Goal: Task Accomplishment & Management: Use online tool/utility

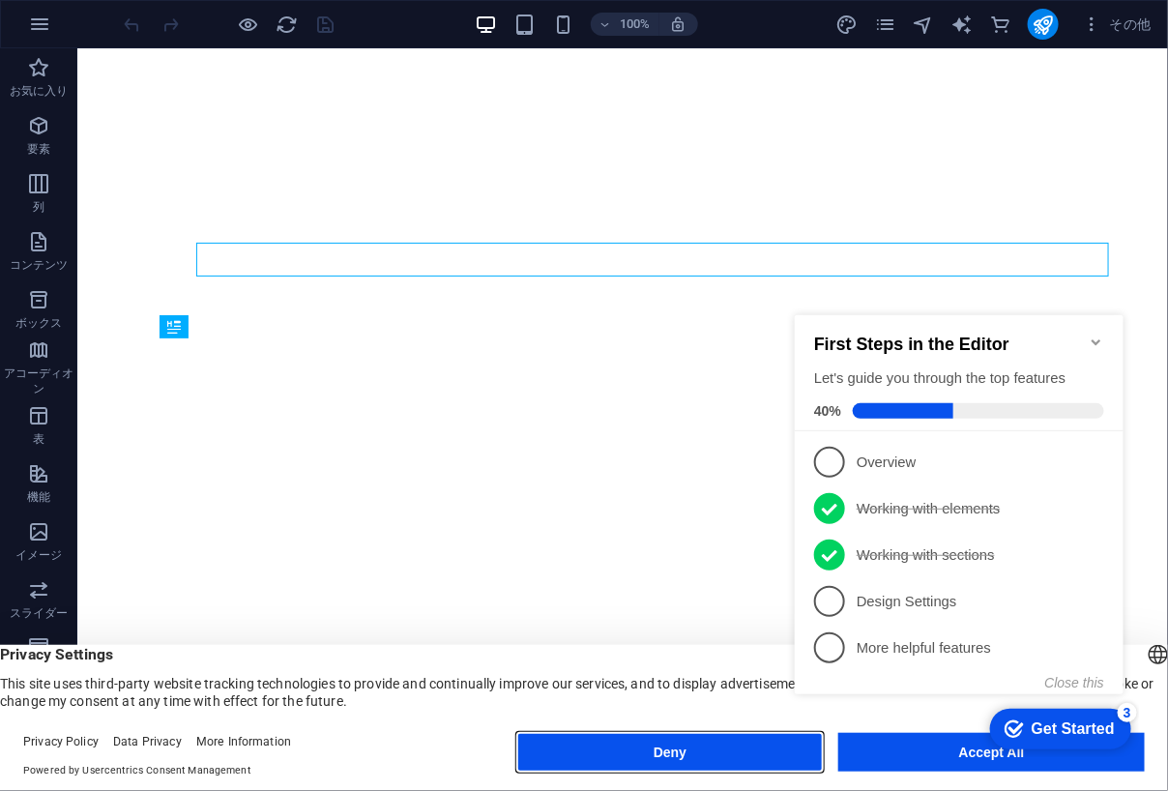
click at [781, 749] on button "Deny" at bounding box center [670, 752] width 306 height 39
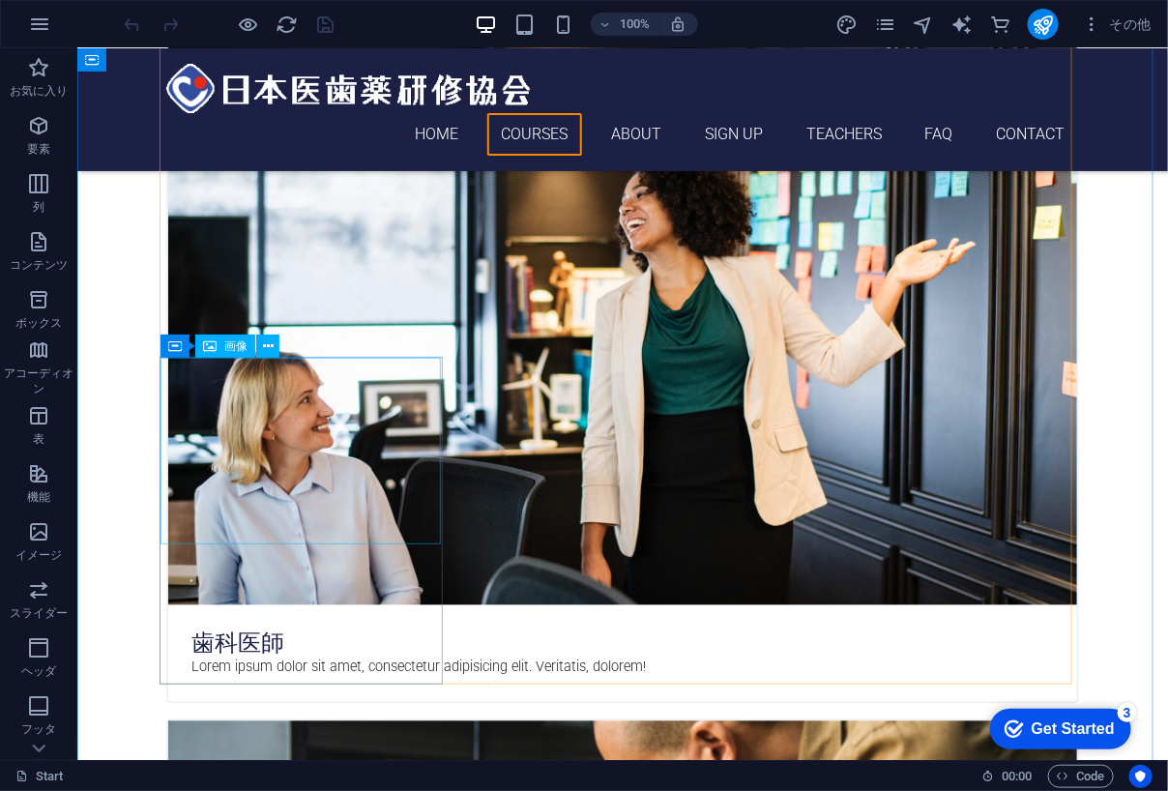
scroll to position [644, 0]
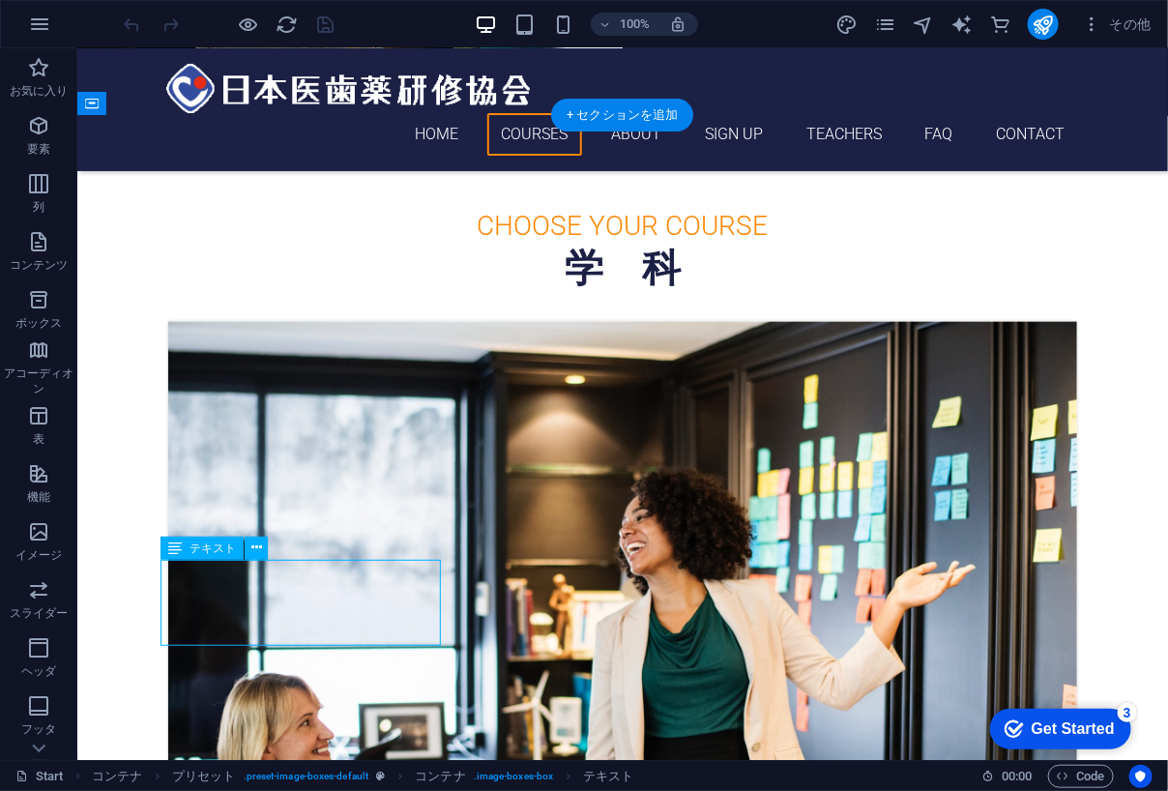
drag, startPoint x: 185, startPoint y: 569, endPoint x: 247, endPoint y: 599, distance: 68.8
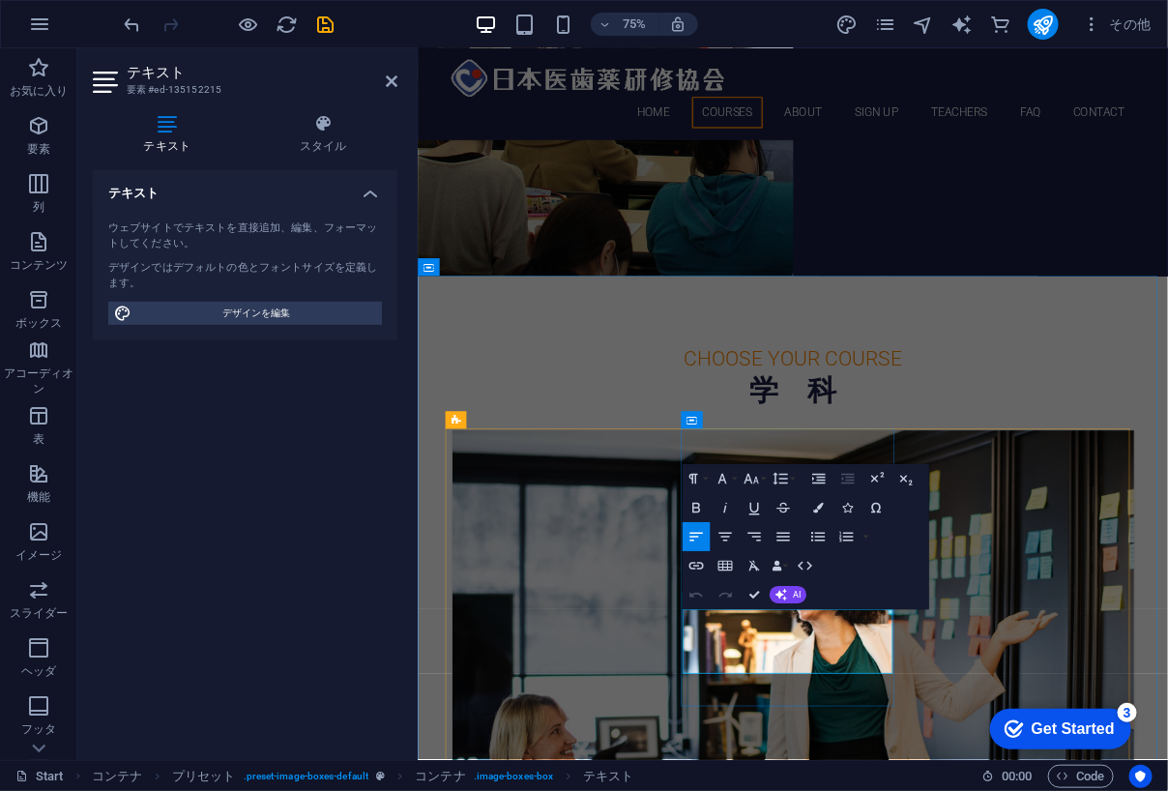
drag, startPoint x: 792, startPoint y: 814, endPoint x: 905, endPoint y: 861, distance: 122.6
copy p "オンライン講座（e-Learning講座）"
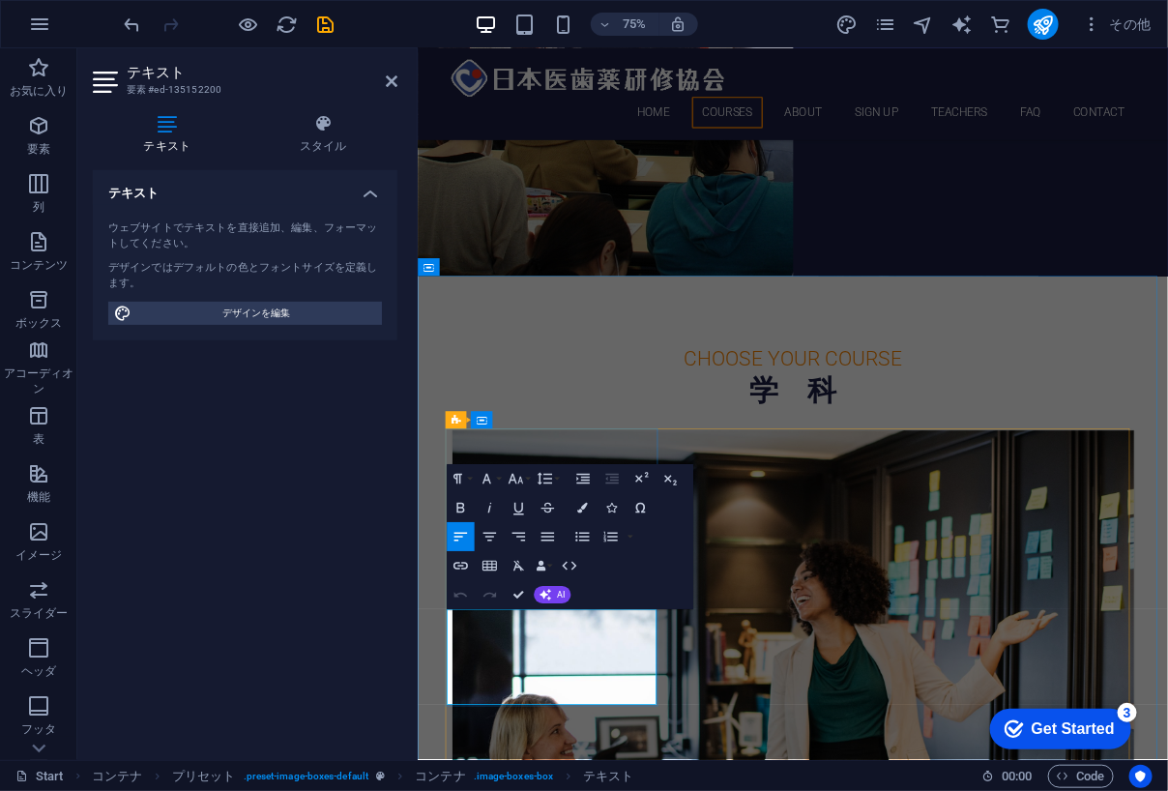
drag, startPoint x: 577, startPoint y: 890, endPoint x: 673, endPoint y: 867, distance: 98.5
drag, startPoint x: 702, startPoint y: 811, endPoint x: 623, endPoint y: 810, distance: 79.3
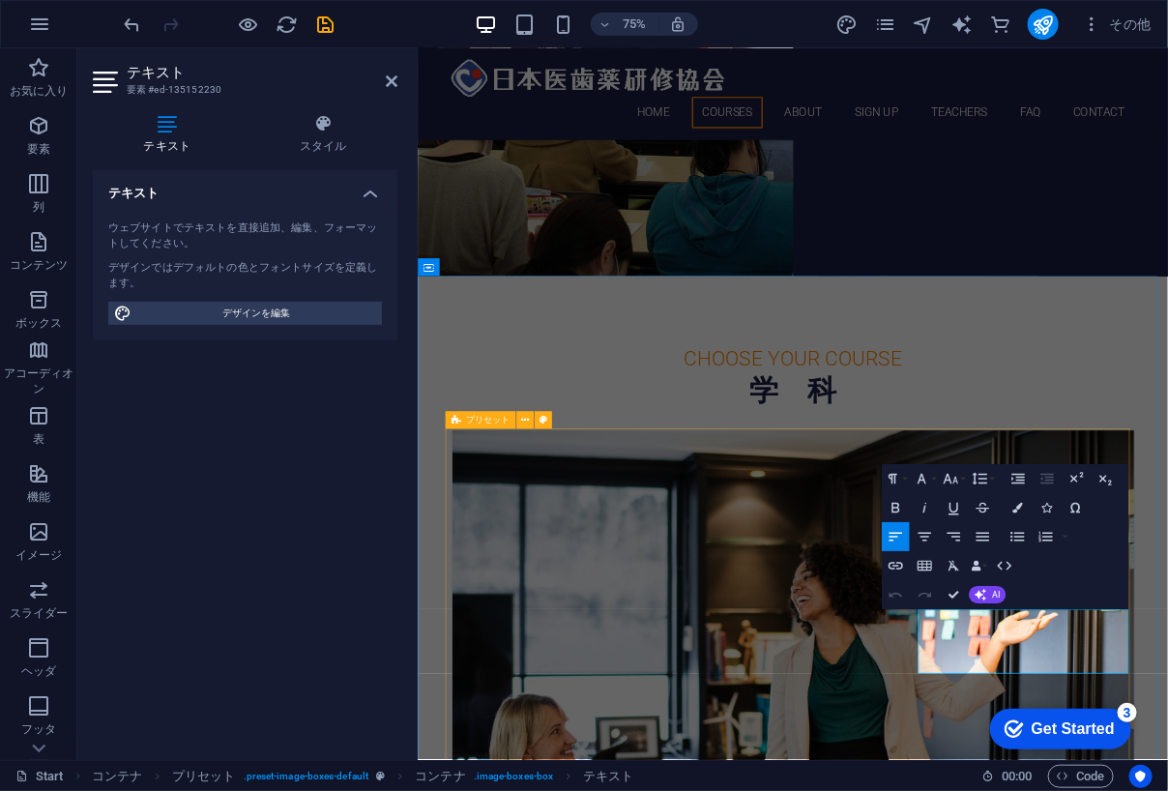
drag, startPoint x: 1173, startPoint y: 852, endPoint x: 1077, endPoint y: 804, distance: 106.8
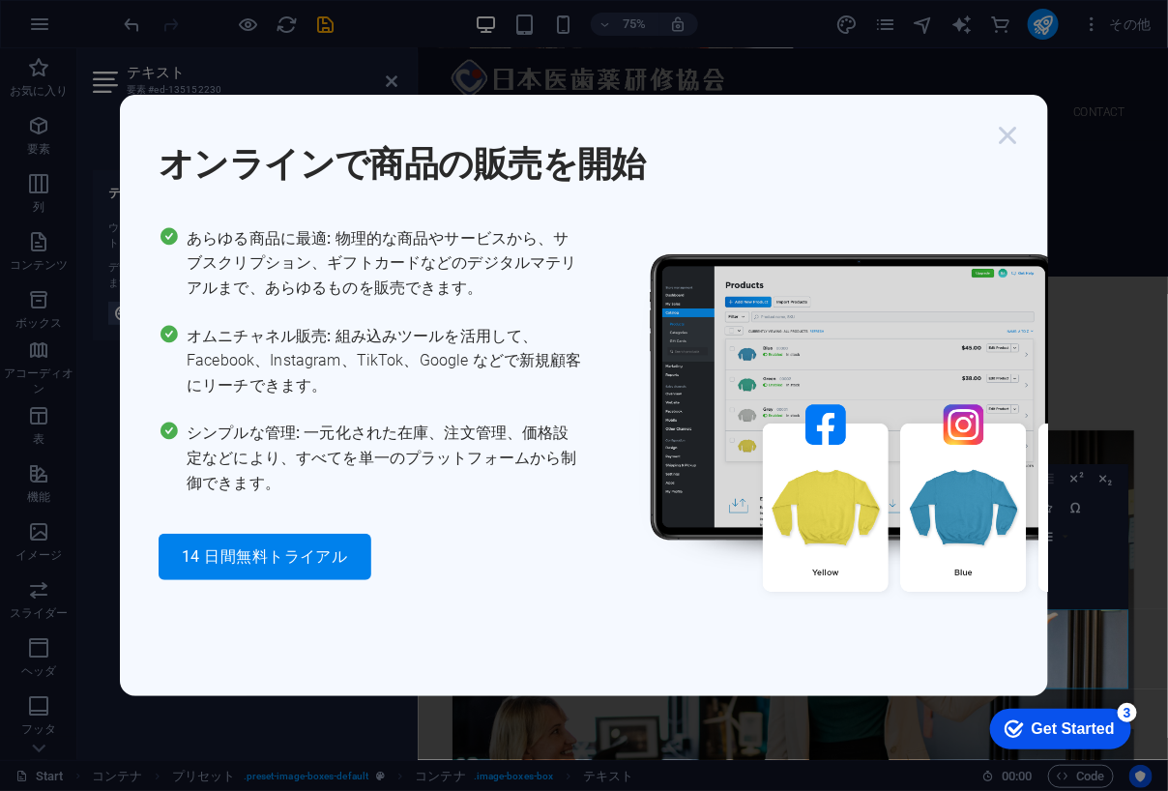
click at [1013, 133] on icon "button" at bounding box center [1007, 135] width 35 height 35
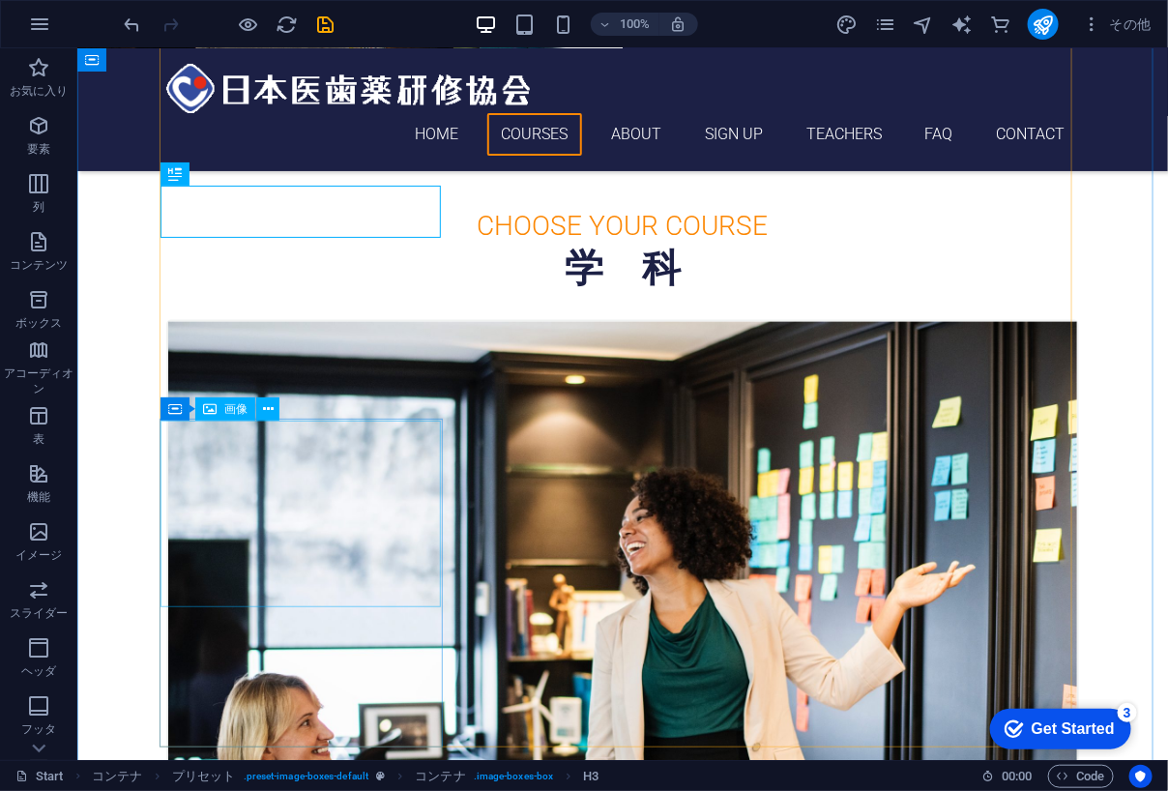
scroll to position [967, 0]
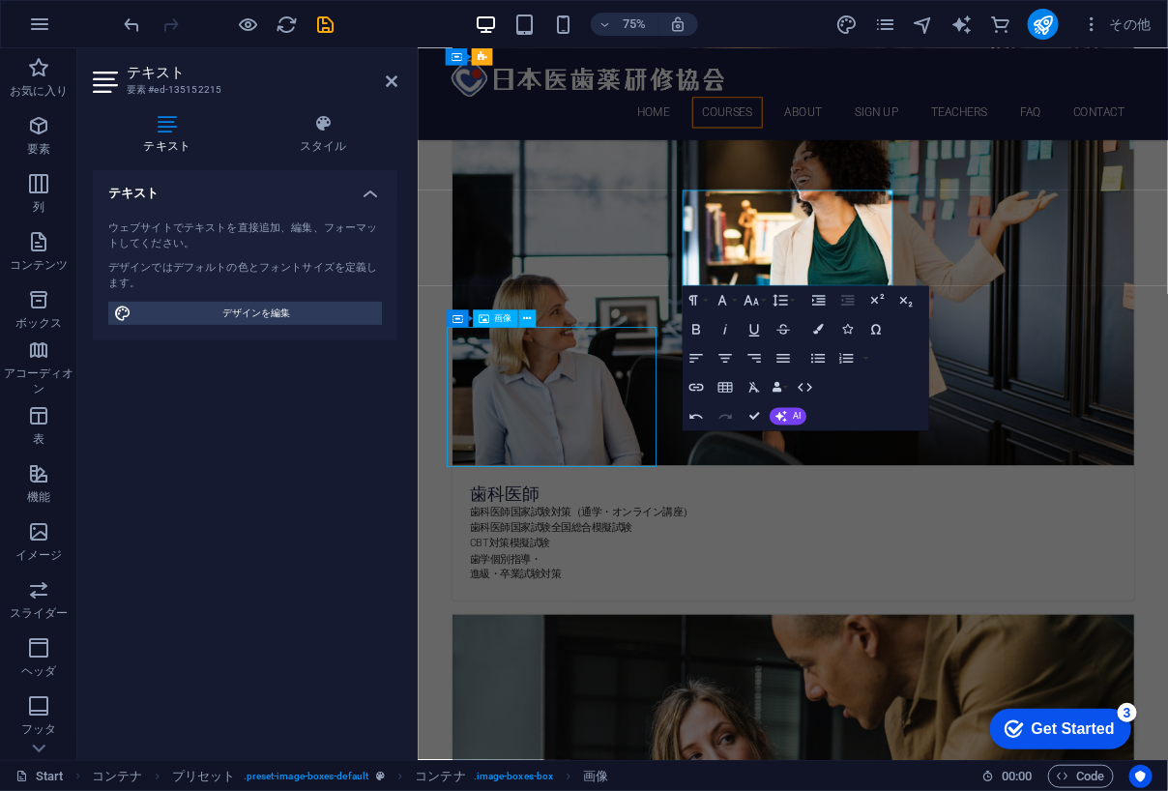
scroll to position [967, 0]
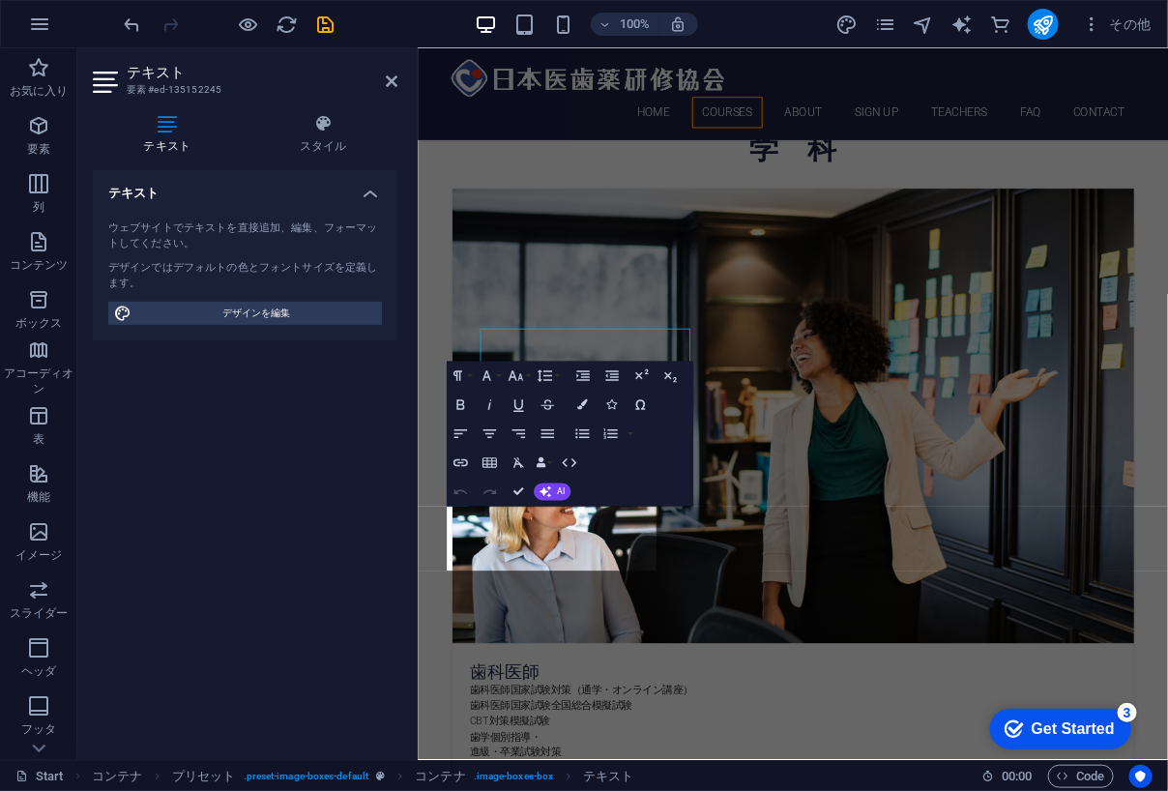
scroll to position [1204, 0]
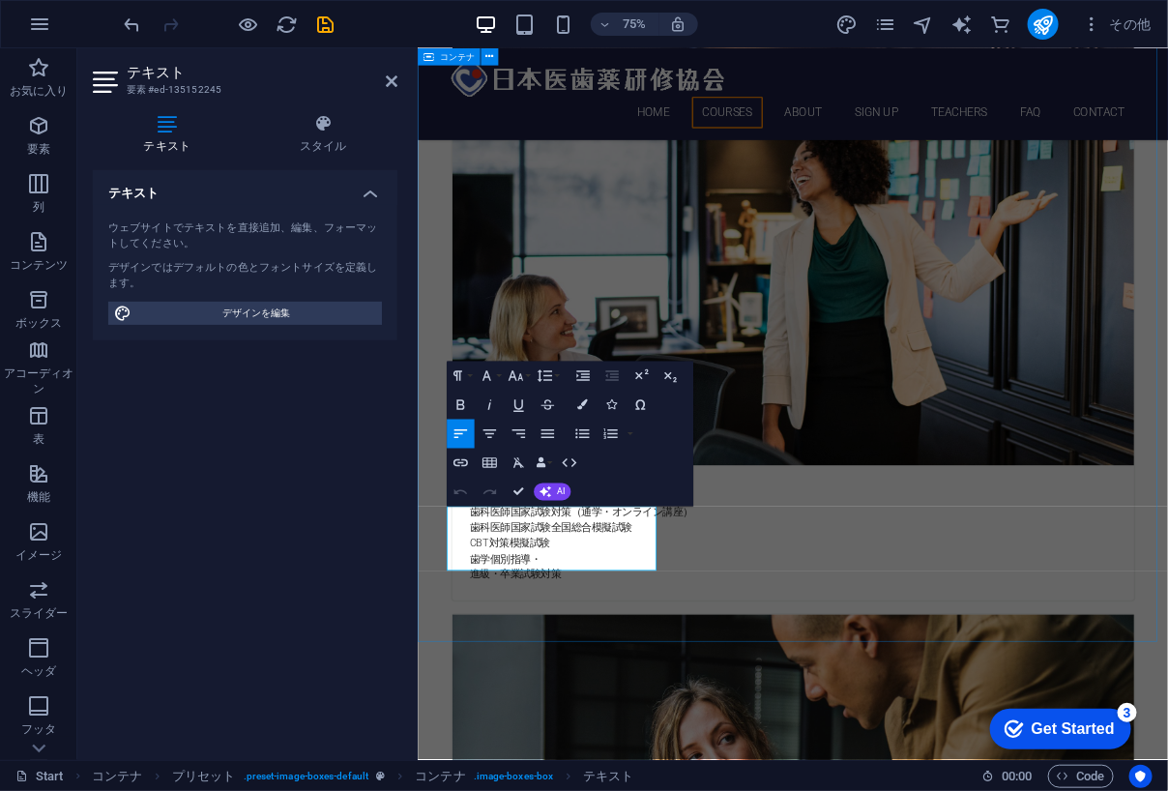
drag, startPoint x: 572, startPoint y: 704, endPoint x: 426, endPoint y: 668, distance: 150.3
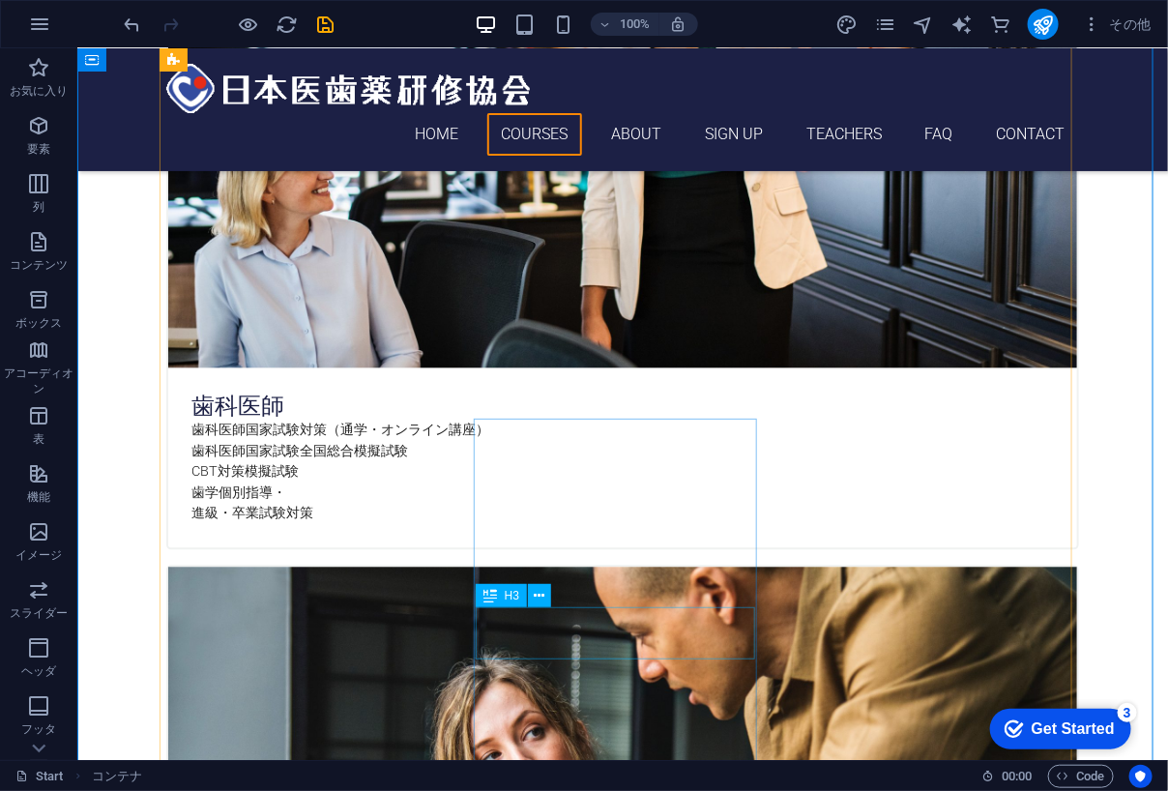
scroll to position [967, 0]
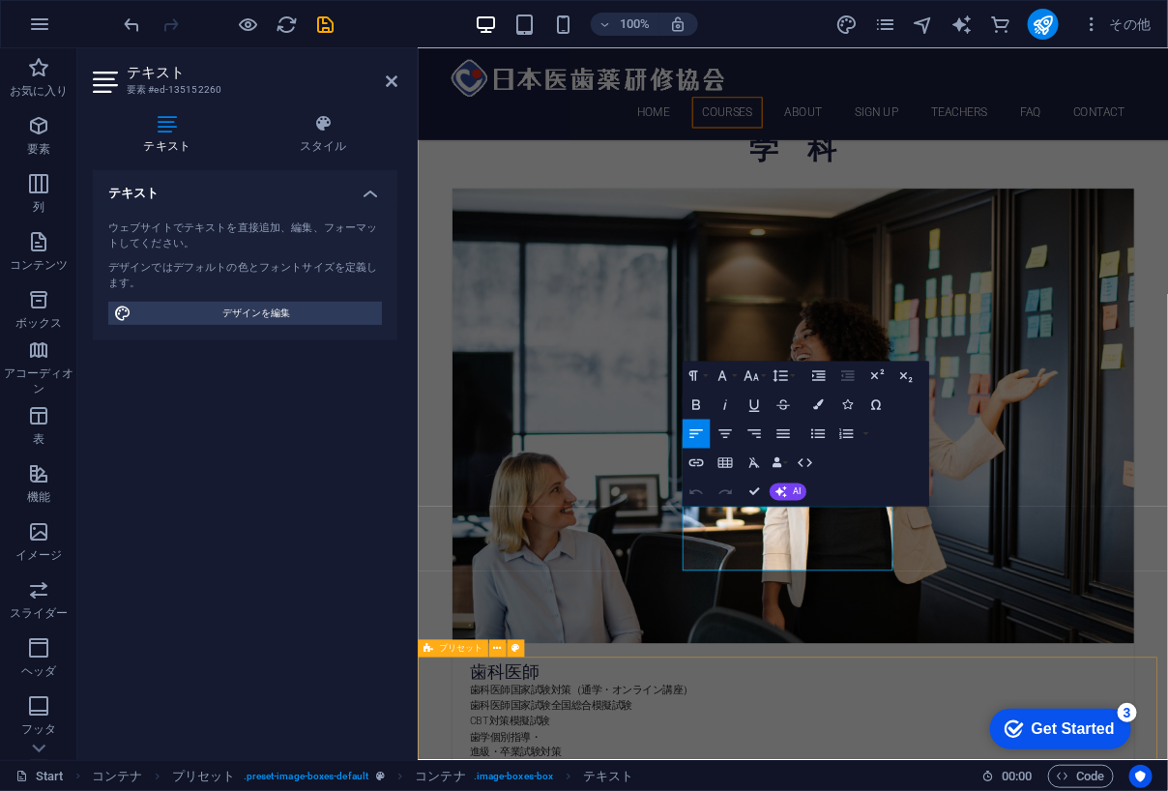
scroll to position [1204, 0]
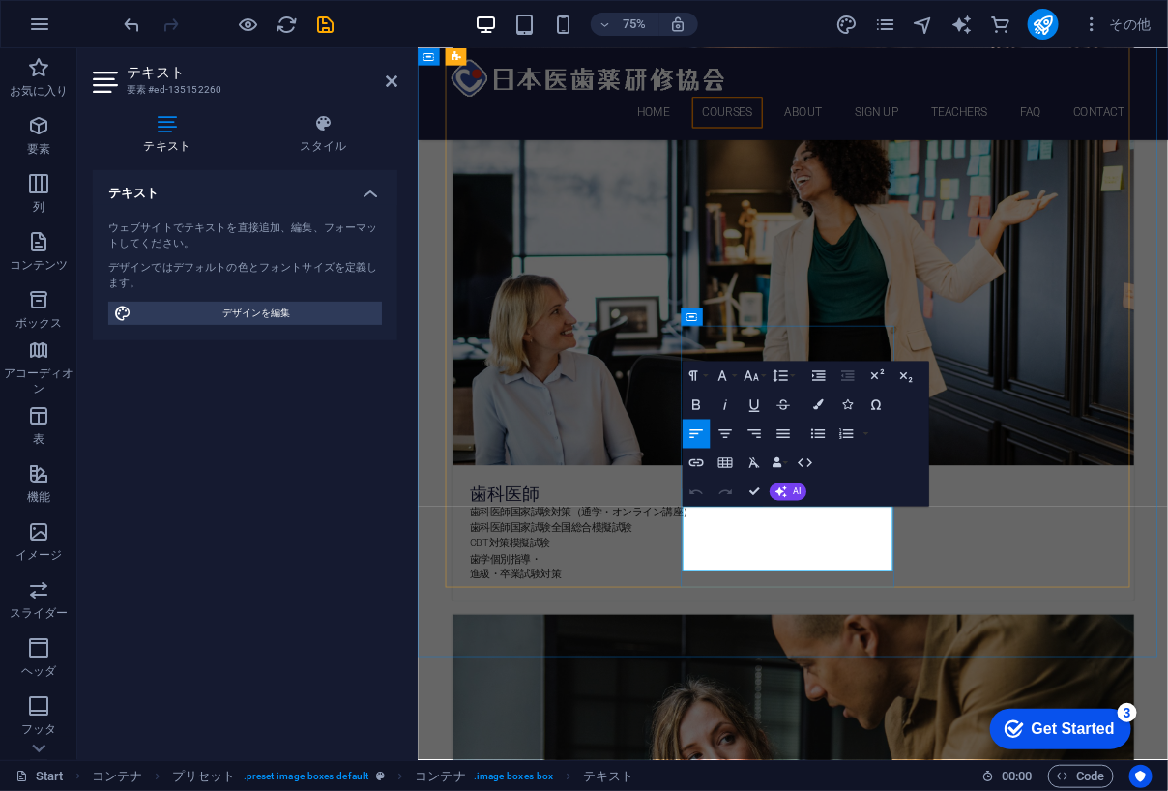
drag, startPoint x: 861, startPoint y: 717, endPoint x: 782, endPoint y: 675, distance: 90.0
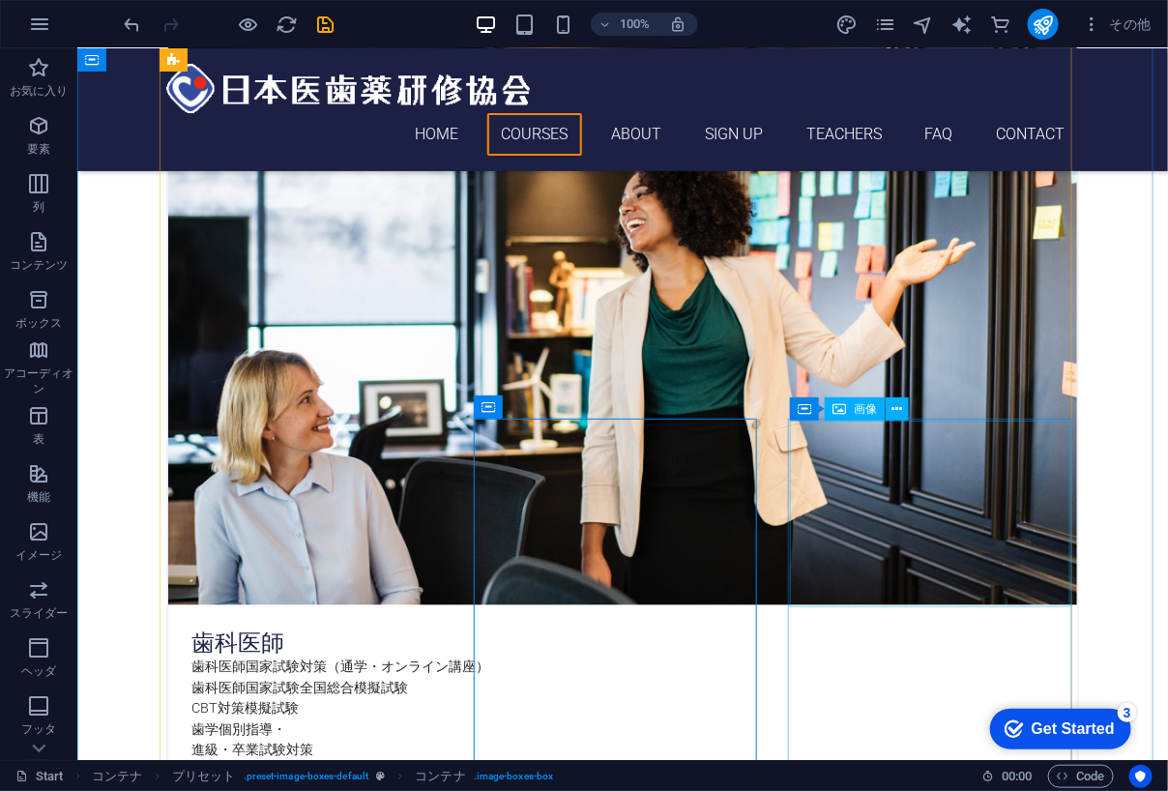
scroll to position [1127, 0]
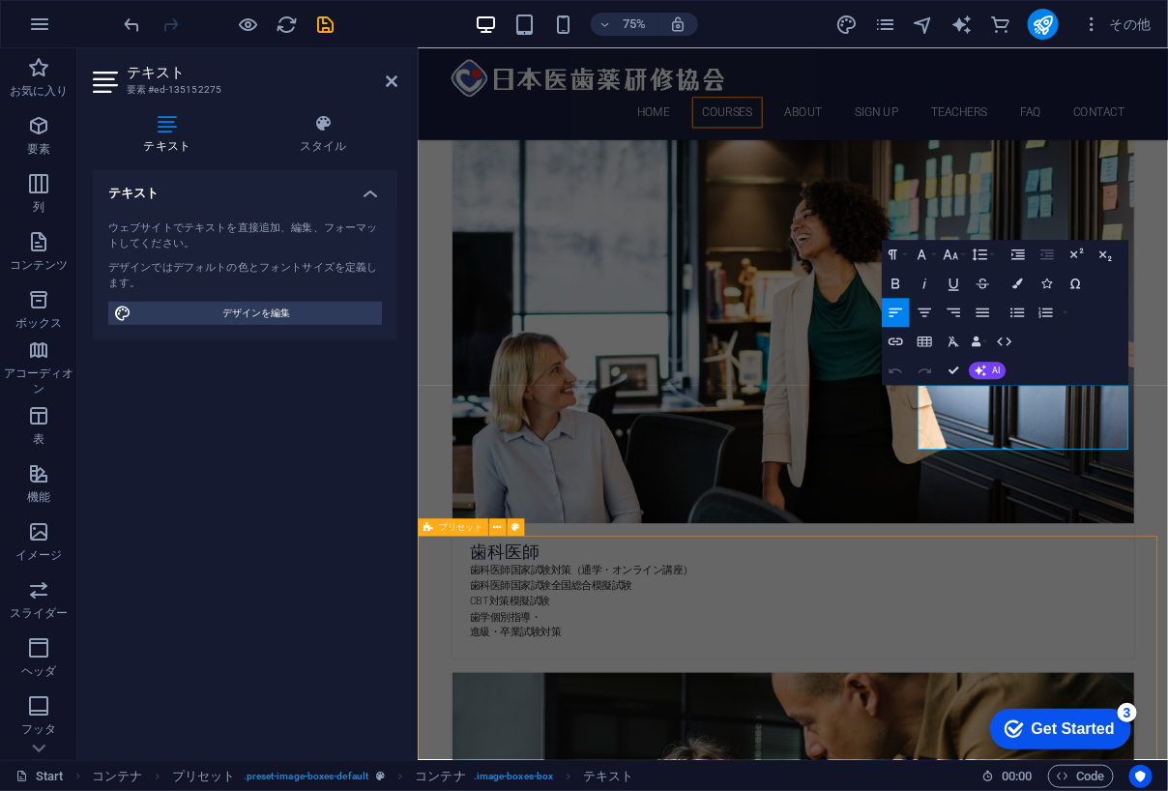
scroll to position [1365, 0]
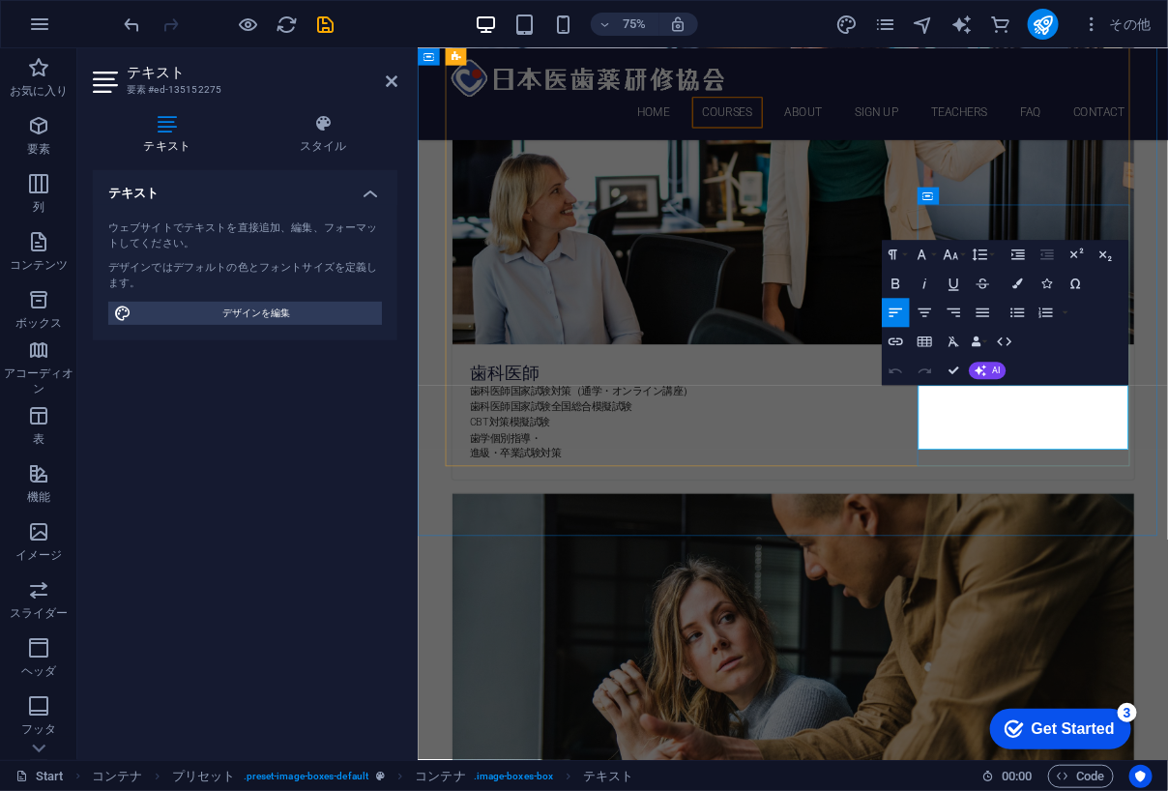
drag, startPoint x: 1181, startPoint y: 556, endPoint x: 1090, endPoint y: 509, distance: 102.9
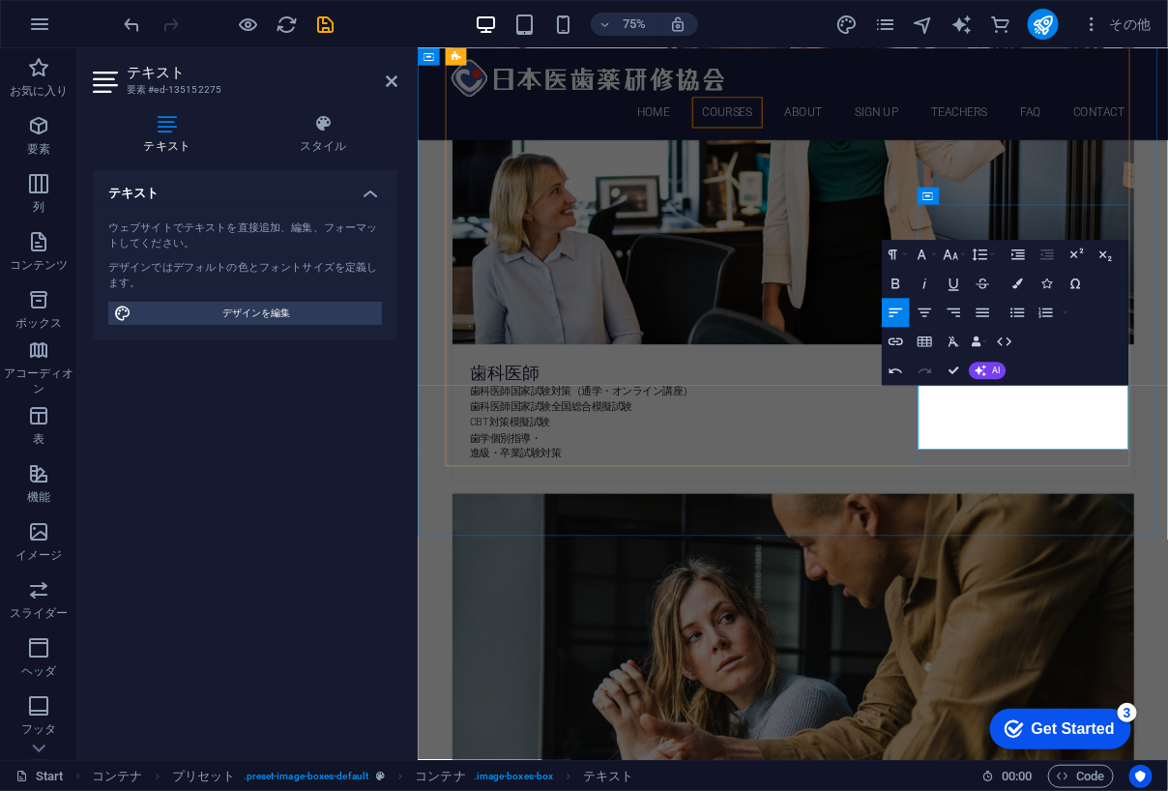
click at [899, 290] on icon "button" at bounding box center [896, 284] width 17 height 17
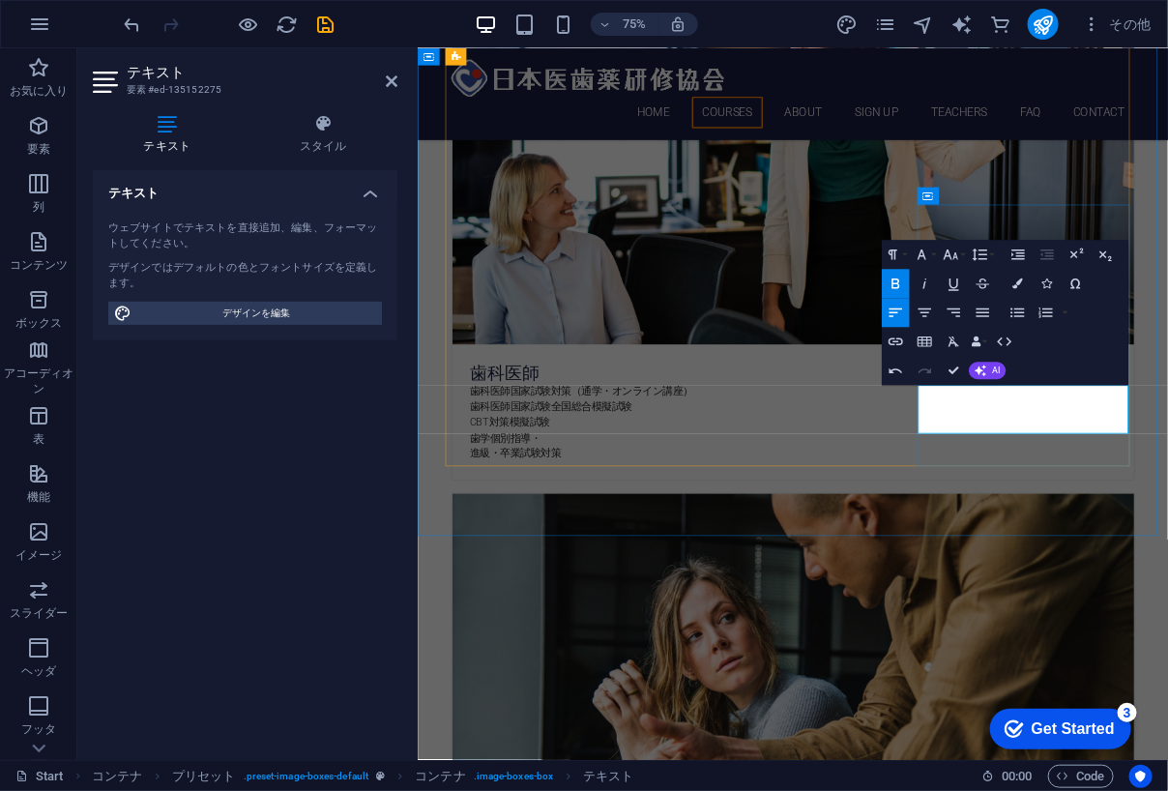
drag, startPoint x: 1276, startPoint y: 533, endPoint x: 1179, endPoint y: 528, distance: 97.8
click at [944, 259] on icon "button" at bounding box center [951, 255] width 15 height 11
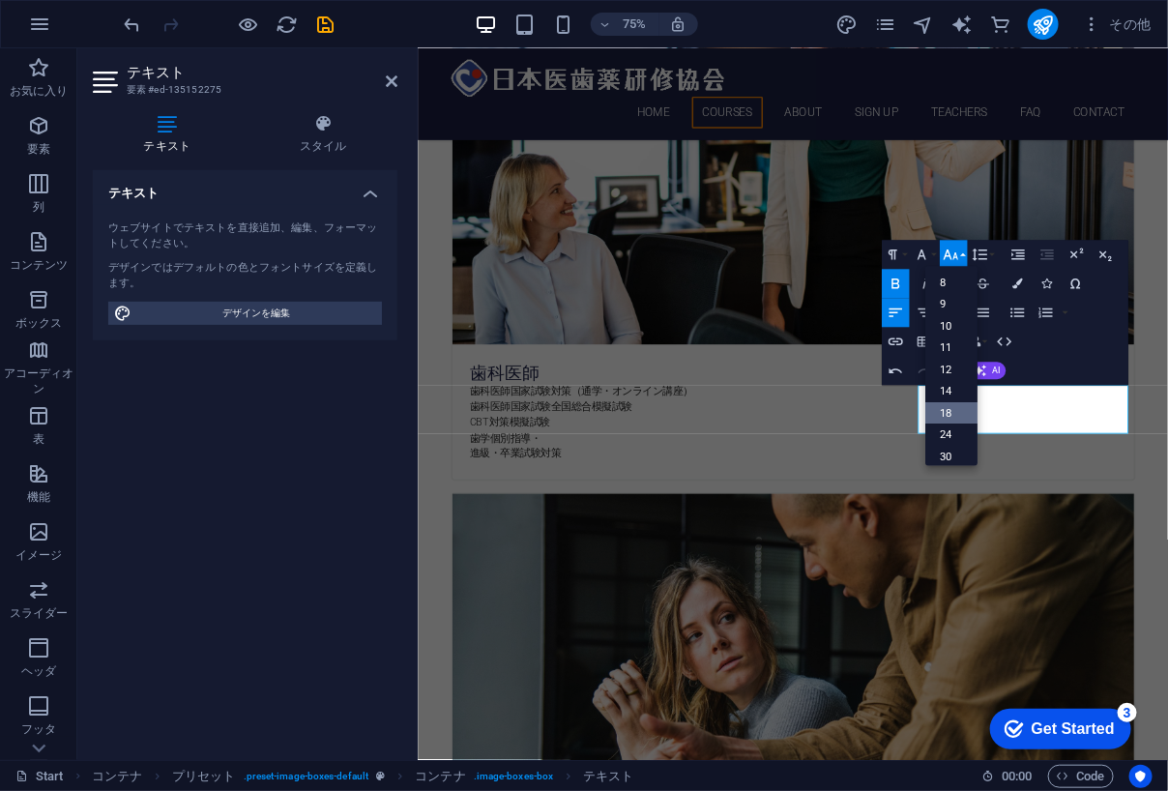
click at [953, 404] on link "18" at bounding box center [951, 414] width 52 height 22
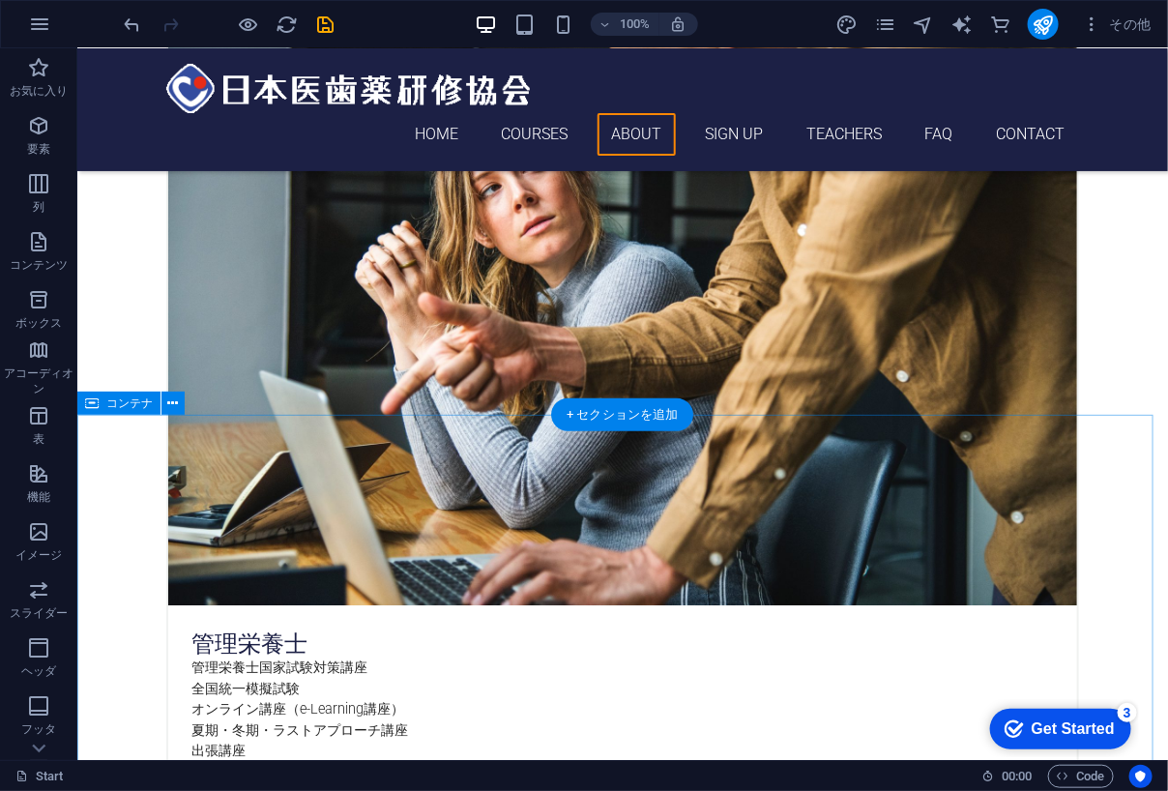
scroll to position [1934, 0]
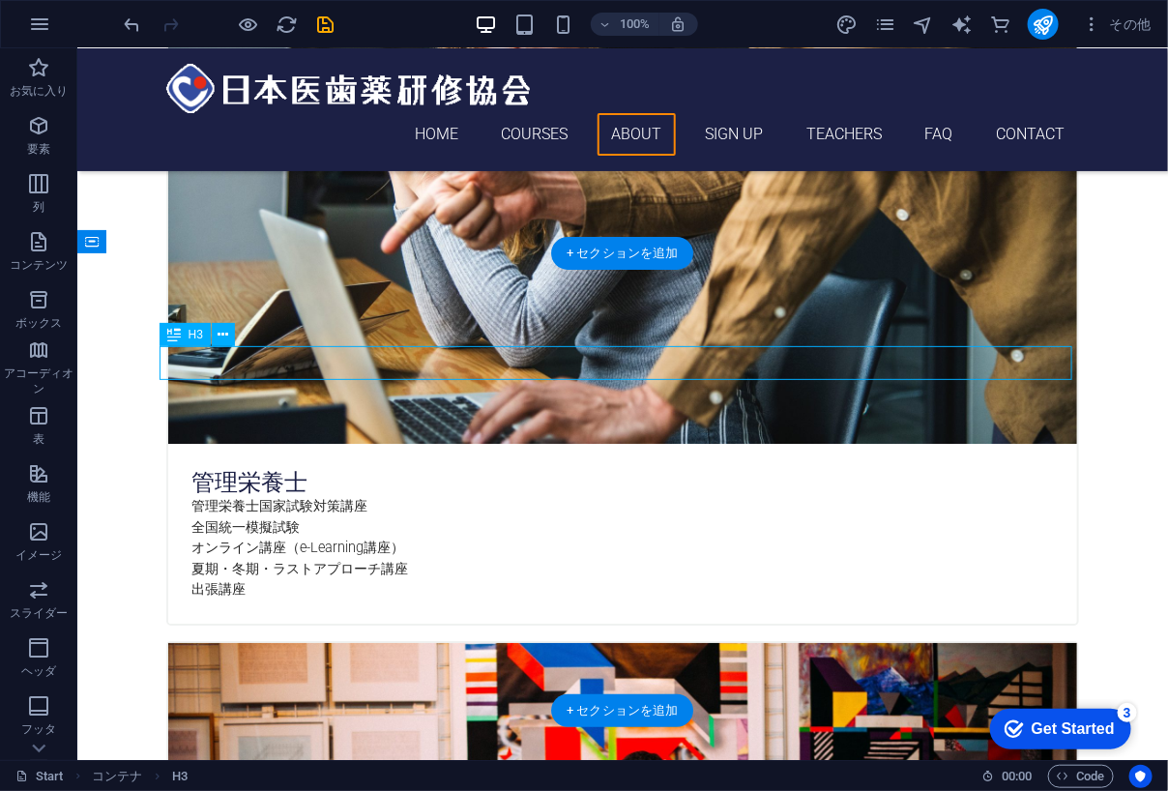
drag, startPoint x: 583, startPoint y: 359, endPoint x: 643, endPoint y: 363, distance: 60.1
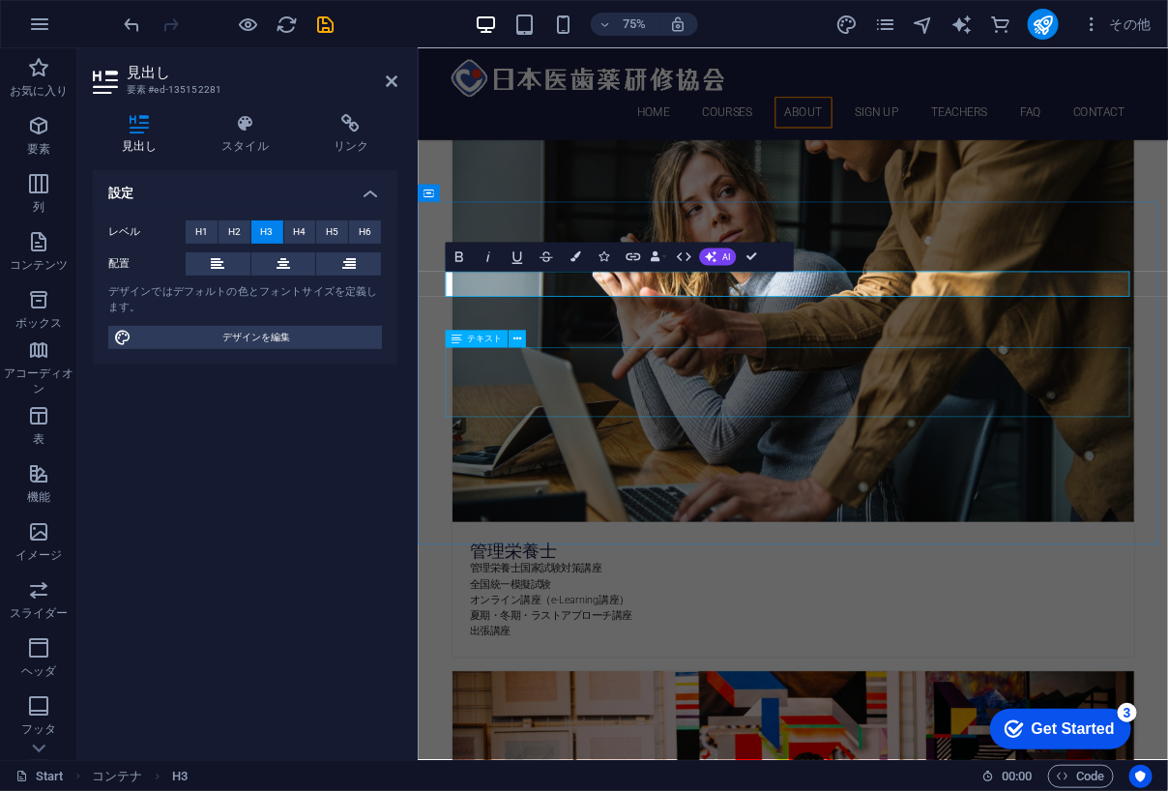
scroll to position [2170, 0]
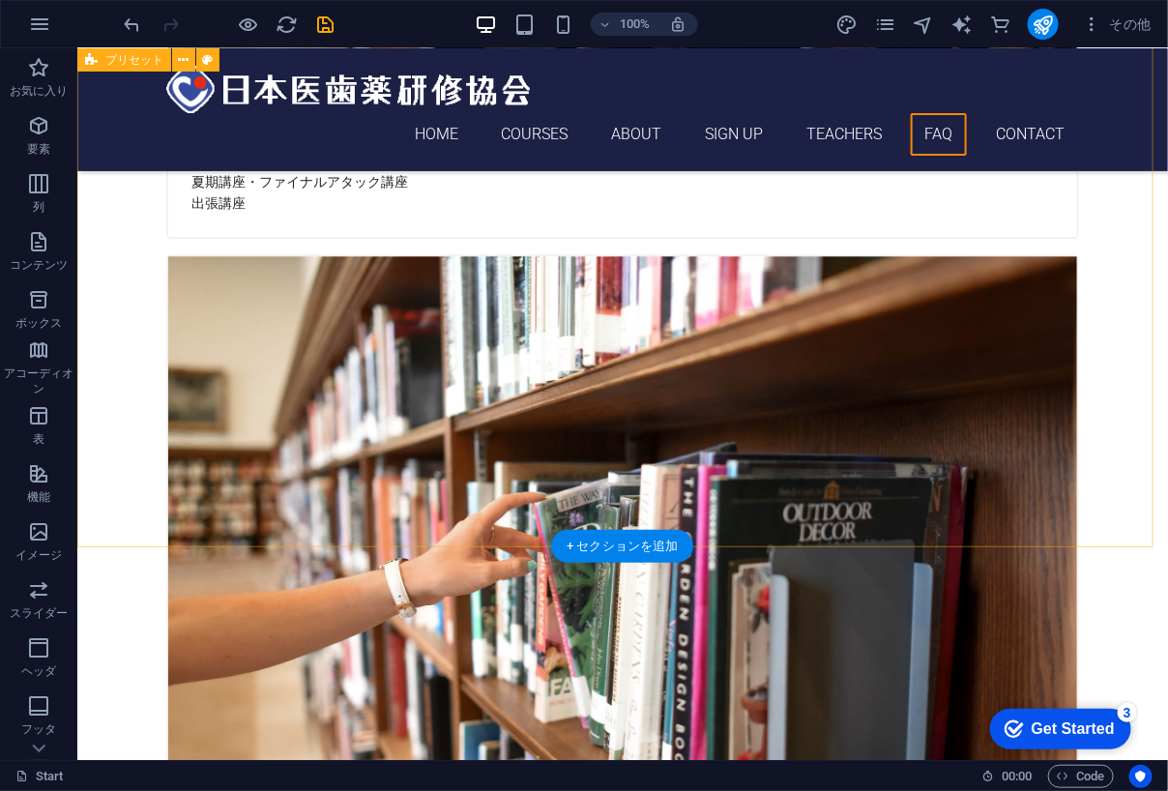
scroll to position [4042, 0]
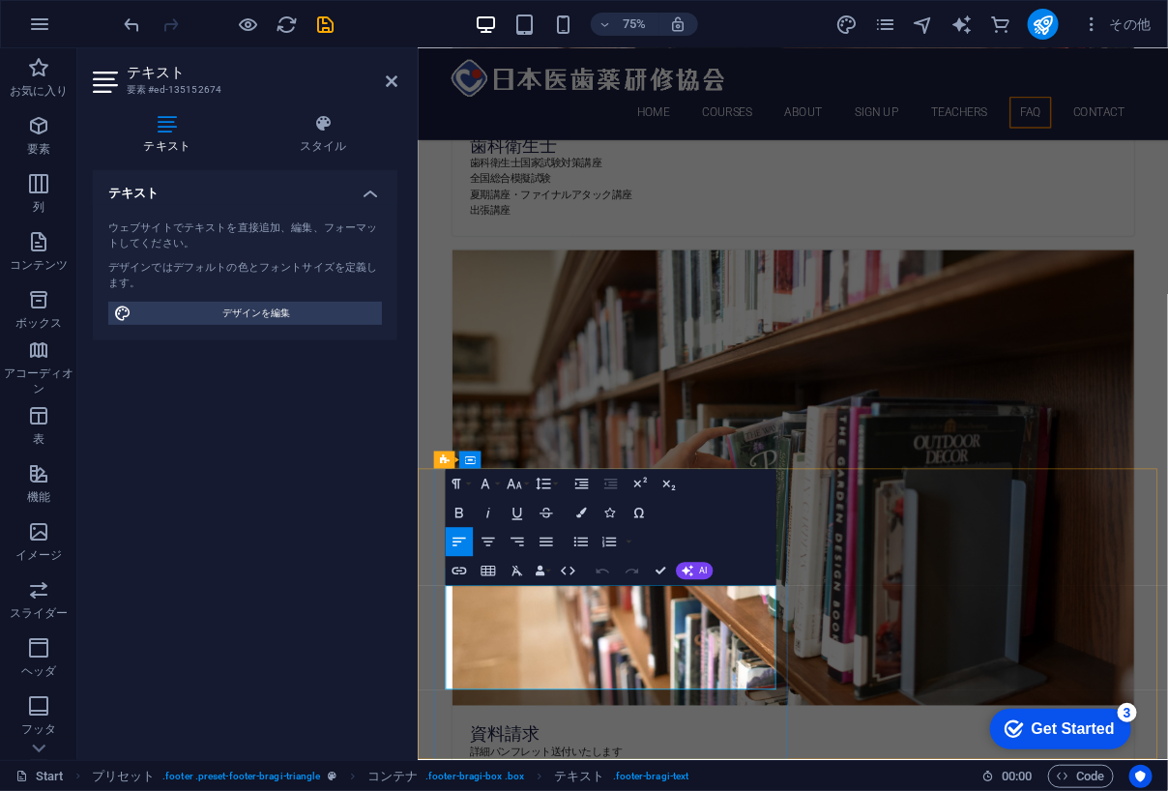
drag, startPoint x: 588, startPoint y: 795, endPoint x: 470, endPoint y: 795, distance: 117.9
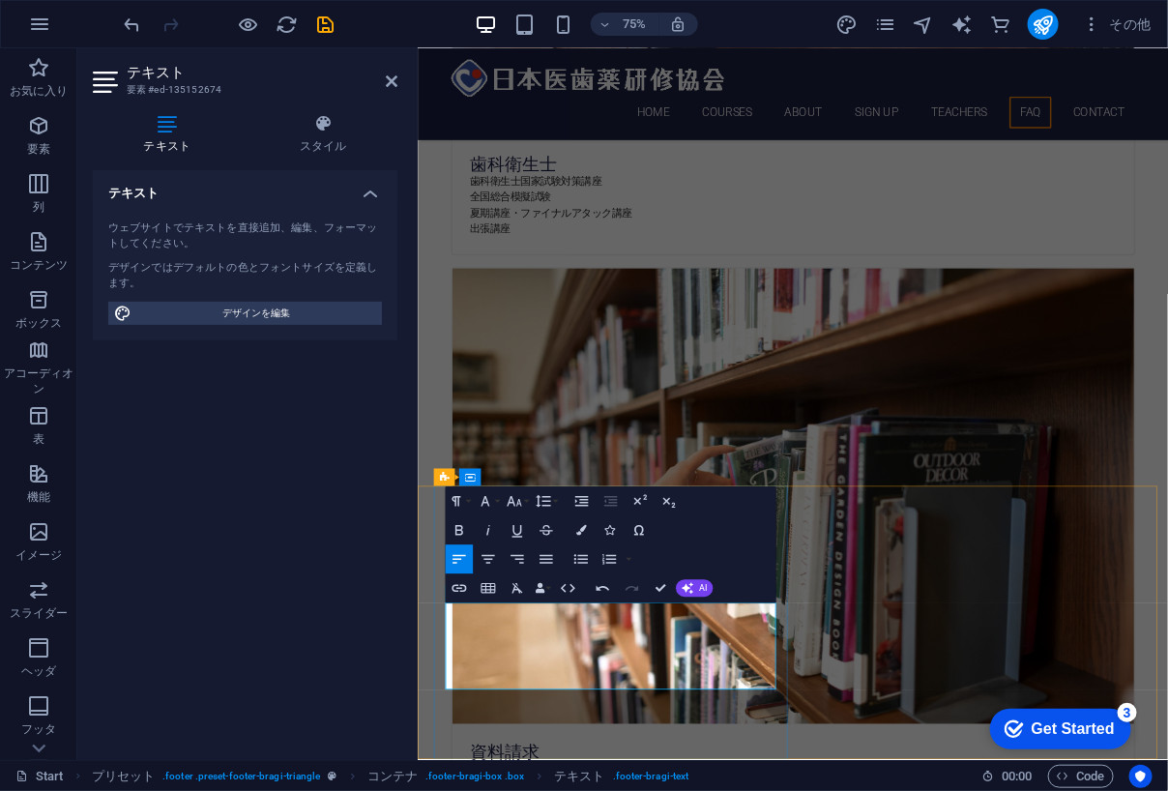
drag, startPoint x: 833, startPoint y: 824, endPoint x: 877, endPoint y: 822, distance: 43.5
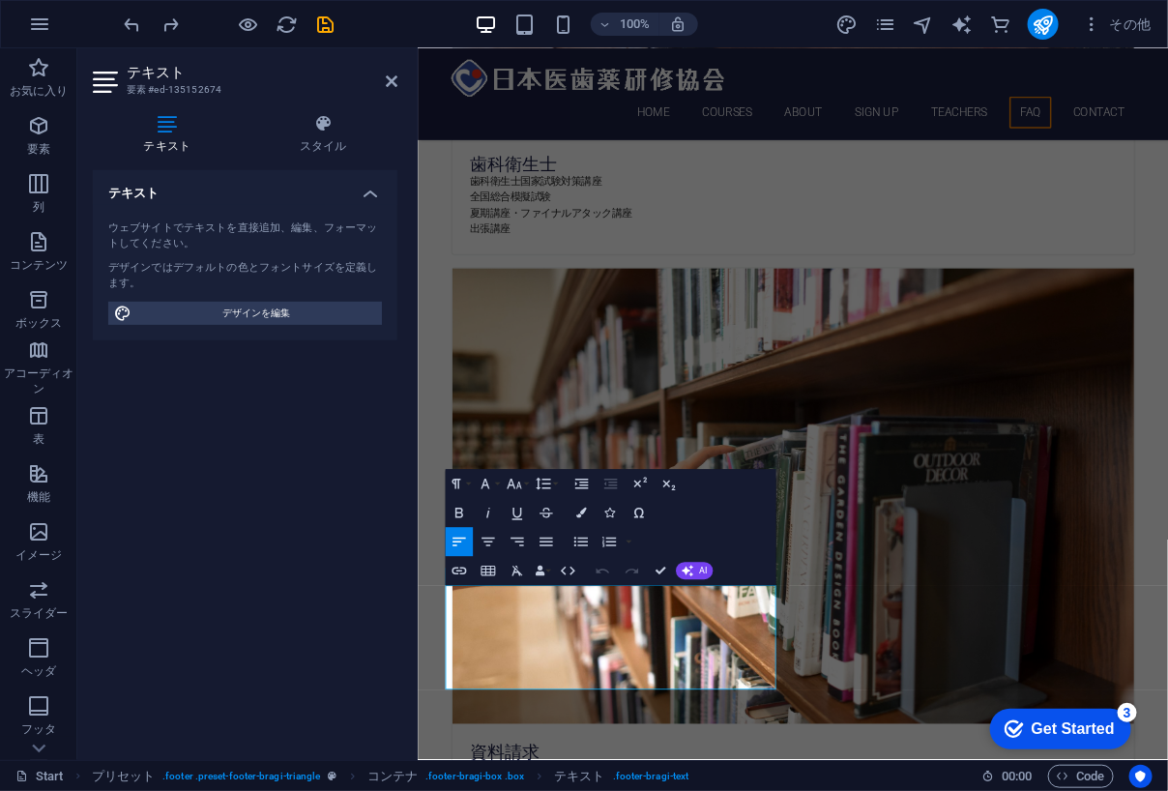
scroll to position [4042, 0]
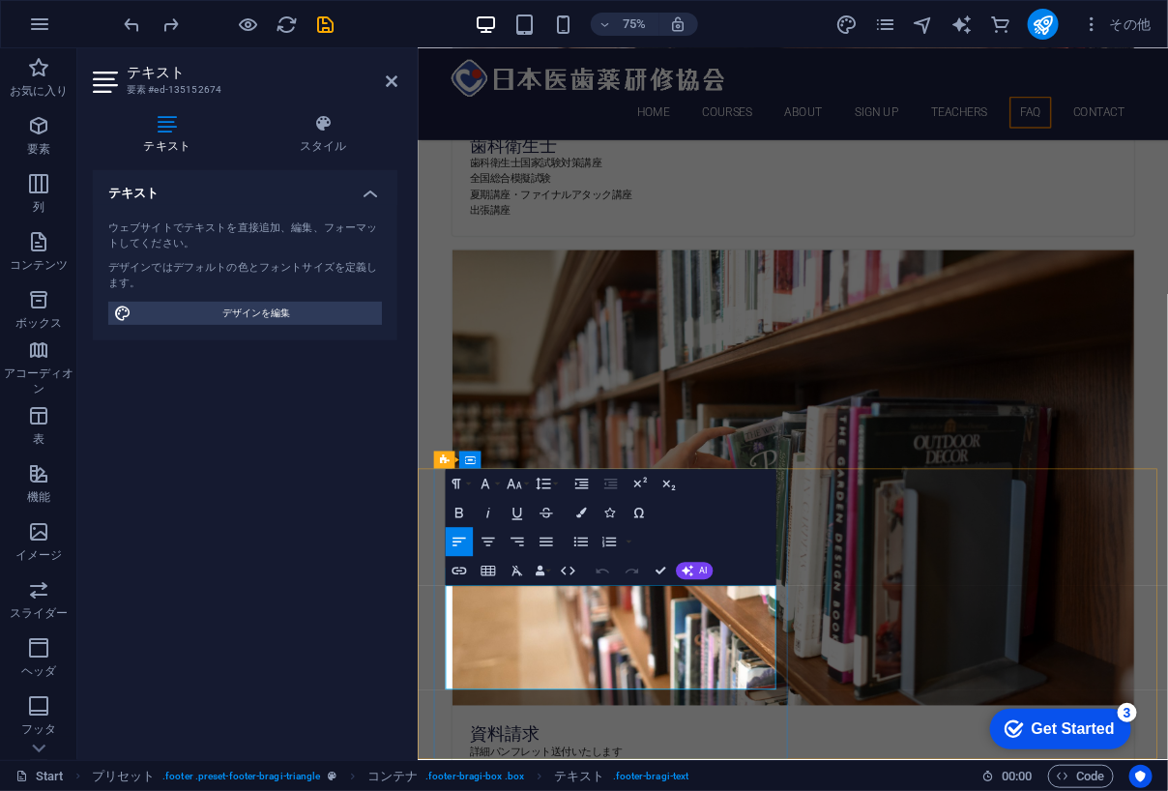
drag, startPoint x: 590, startPoint y: 800, endPoint x: 482, endPoint y: 793, distance: 107.5
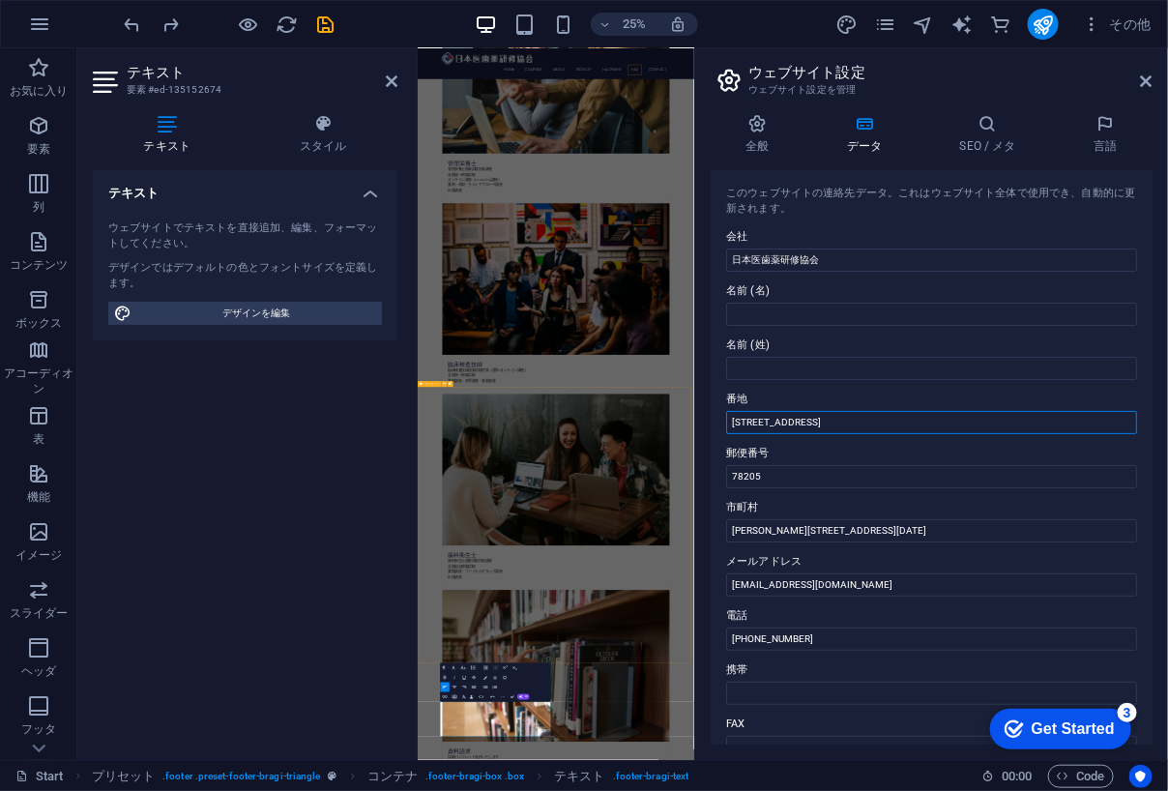
drag, startPoint x: 1222, startPoint y: 470, endPoint x: 1449, endPoint y: 1476, distance: 1031.7
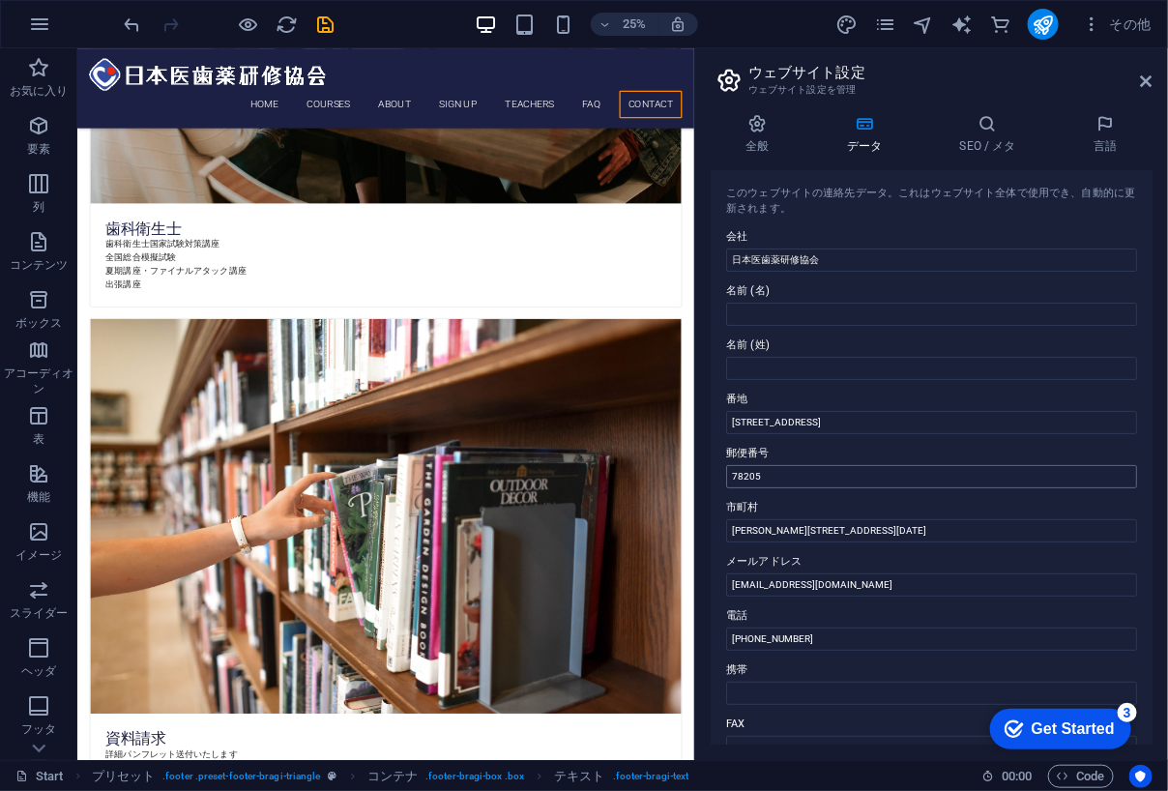
scroll to position [4422, 0]
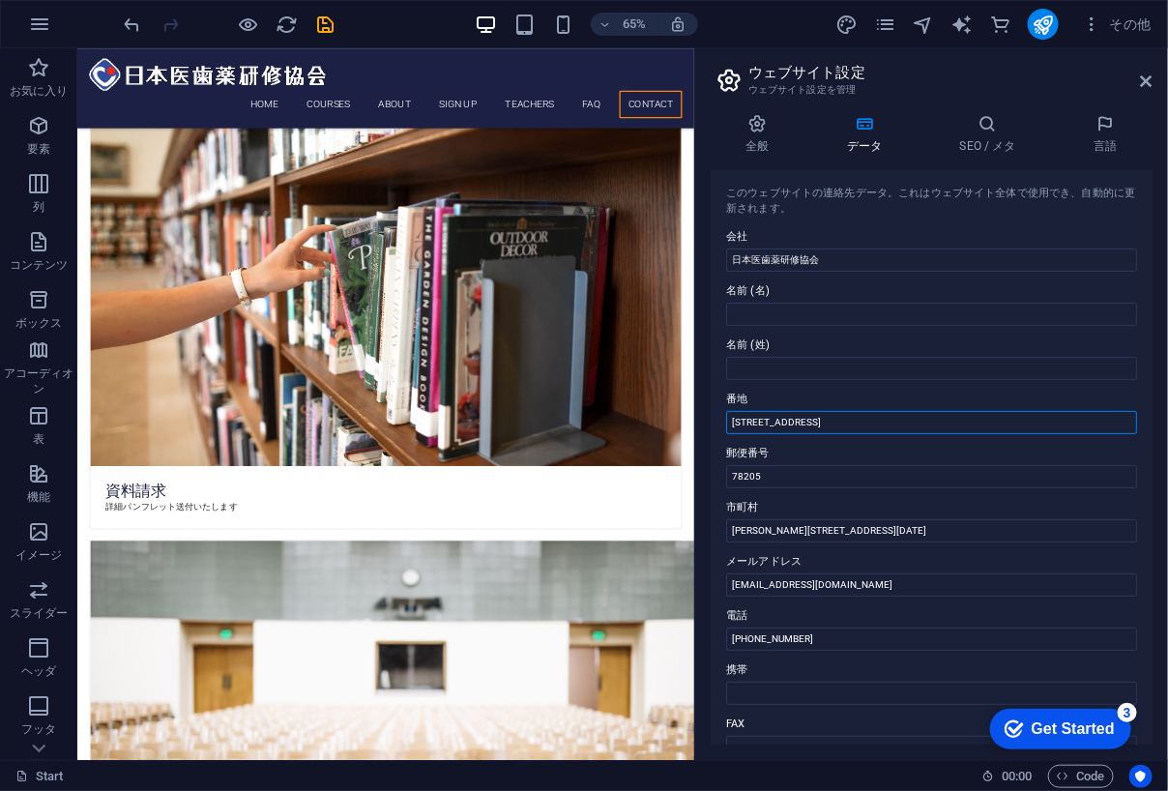
drag, startPoint x: 818, startPoint y: 426, endPoint x: 801, endPoint y: 452, distance: 30.8
click at [808, 439] on div "このウェブサイトの連絡先データ。これはウェブサイト全体で使用でき、自動的に更新されます。 会社 日本医歯薬研修協会 名前 (名) 名前 (姓) 番地 300 …" at bounding box center [932, 457] width 442 height 574
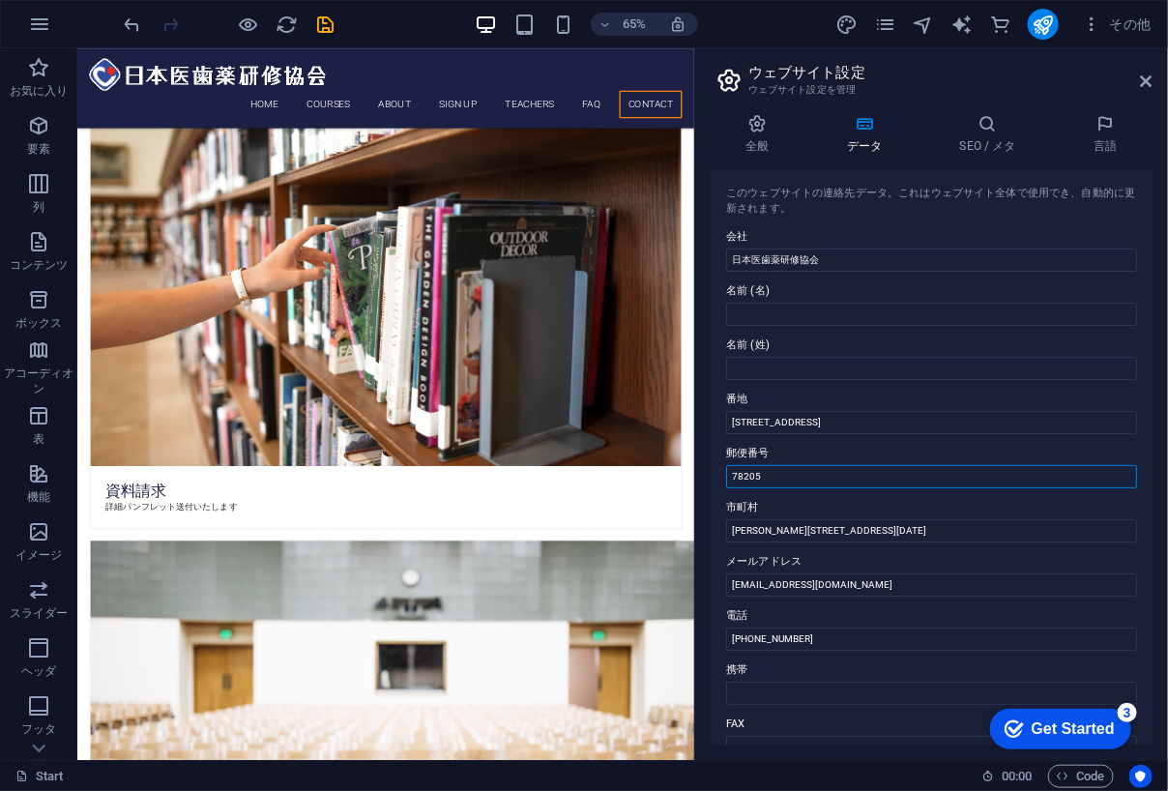
drag, startPoint x: 867, startPoint y: 517, endPoint x: 981, endPoint y: 700, distance: 215.4
type input "7"
type input "1600023"
click at [807, 456] on label "郵便番号" at bounding box center [931, 453] width 411 height 23
click at [807, 465] on input "1600023" at bounding box center [931, 476] width 411 height 23
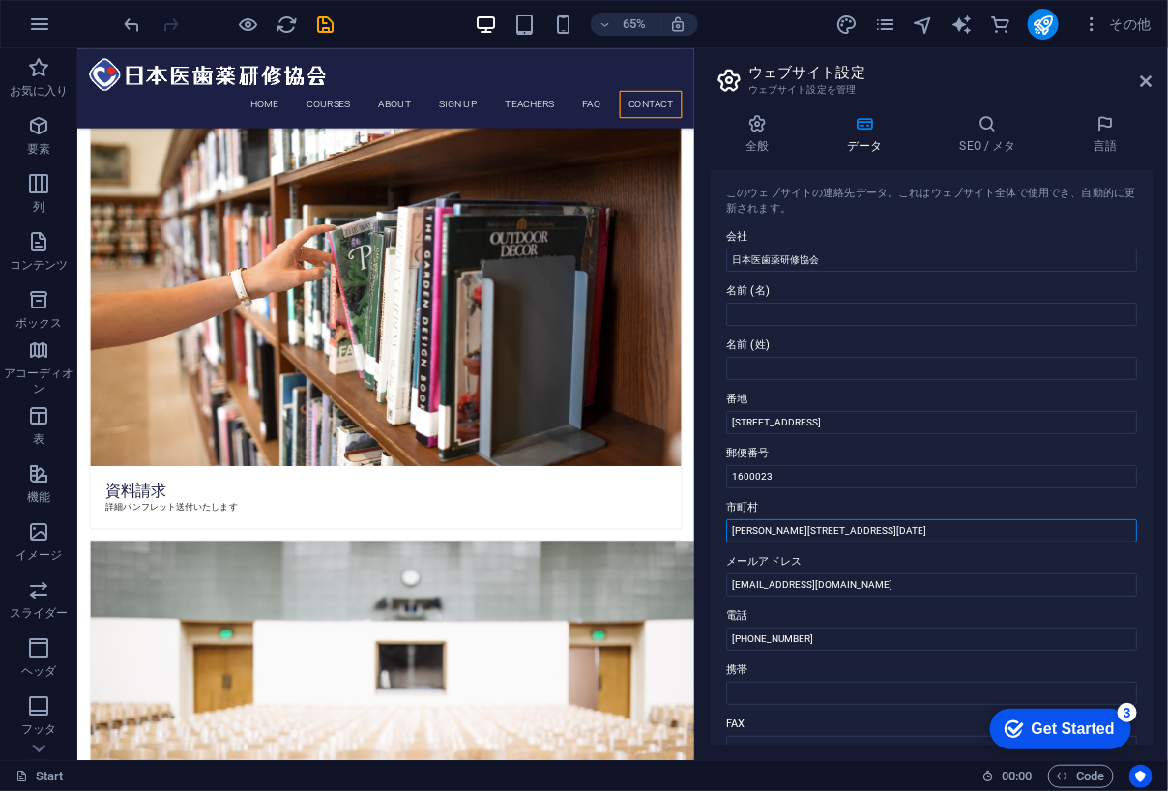
drag, startPoint x: 791, startPoint y: 537, endPoint x: 970, endPoint y: 543, distance: 179.0
click at [970, 543] on div "このウェブサイトの連絡先データ。これはウェブサイト全体で使用でき、自動的に更新されます。 会社 日本医歯薬研修協会 名前 (名) 名前 (姓) 番地 300 …" at bounding box center [932, 457] width 442 height 574
type input "[PERSON_NAME][GEOGRAPHIC_DATA]"
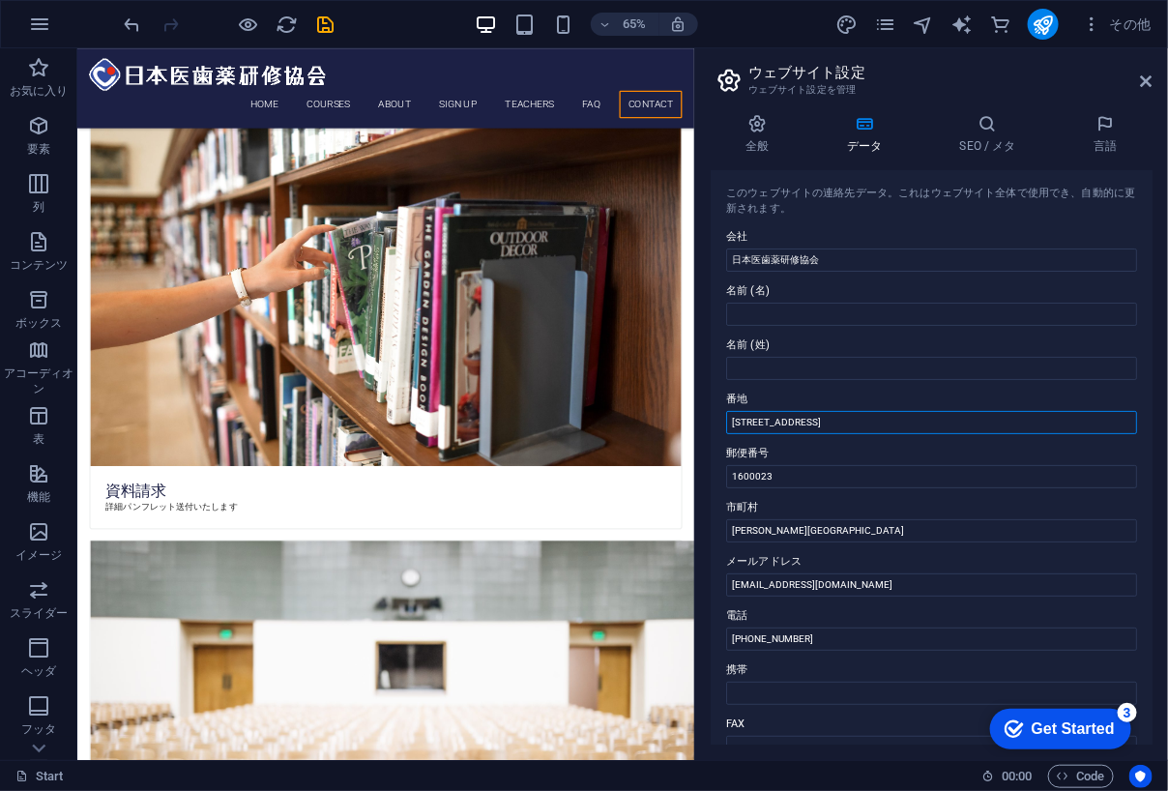
drag, startPoint x: 824, startPoint y: 419, endPoint x: 694, endPoint y: 414, distance: 129.6
click at [694, 414] on aside "ウェブサイト設定 ウェブサイト設定を管理 全般 データ SEO / メタ 言語 ウェブサイト名 [DOMAIN_NAME] ロゴ ここにファイルをドラッグする…" at bounding box center [931, 404] width 474 height 712
paste input "[STREET_ADDRESS][DATE]"
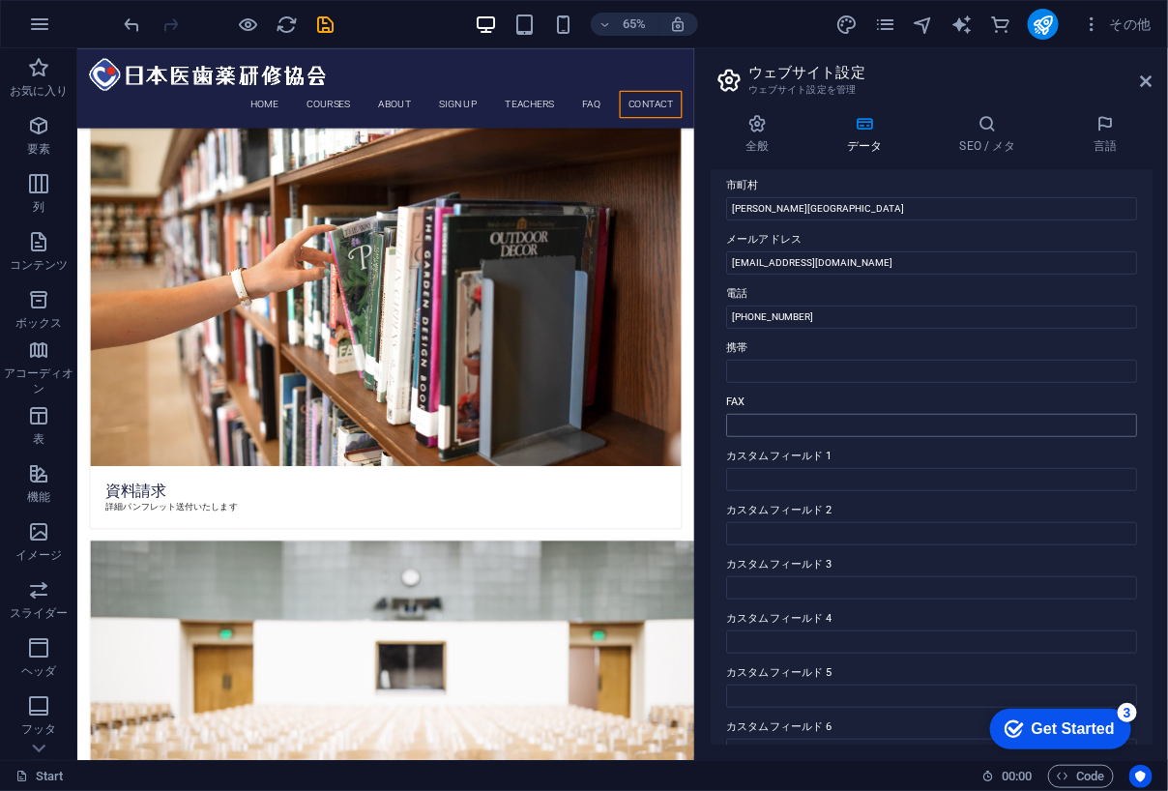
type input "[STREET_ADDRESS][DATE]"
click at [761, 426] on input "FAX" at bounding box center [931, 425] width 411 height 23
type input "[PHONE_NUMBER]"
click at [873, 504] on label "カスタムフィールド 2" at bounding box center [931, 510] width 411 height 23
click at [873, 522] on input "カスタムフィールド 2" at bounding box center [931, 533] width 411 height 23
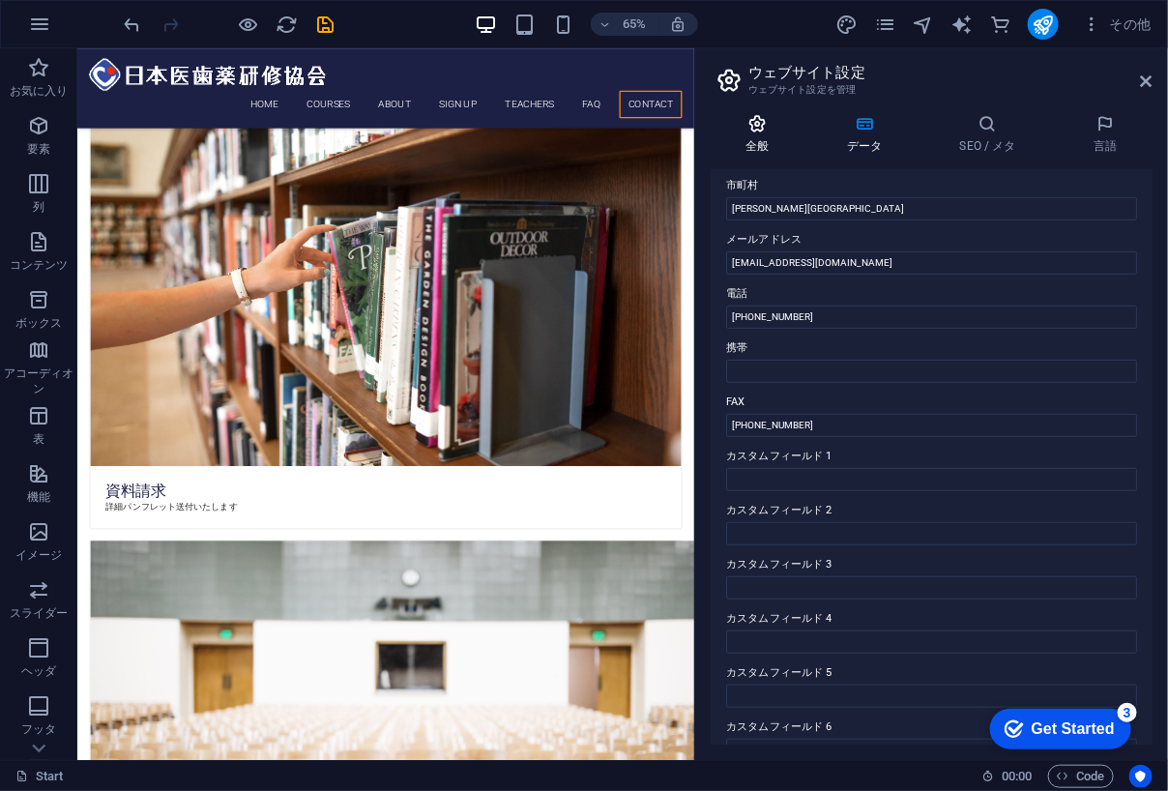
click at [763, 137] on h4 "全般" at bounding box center [762, 134] width 102 height 41
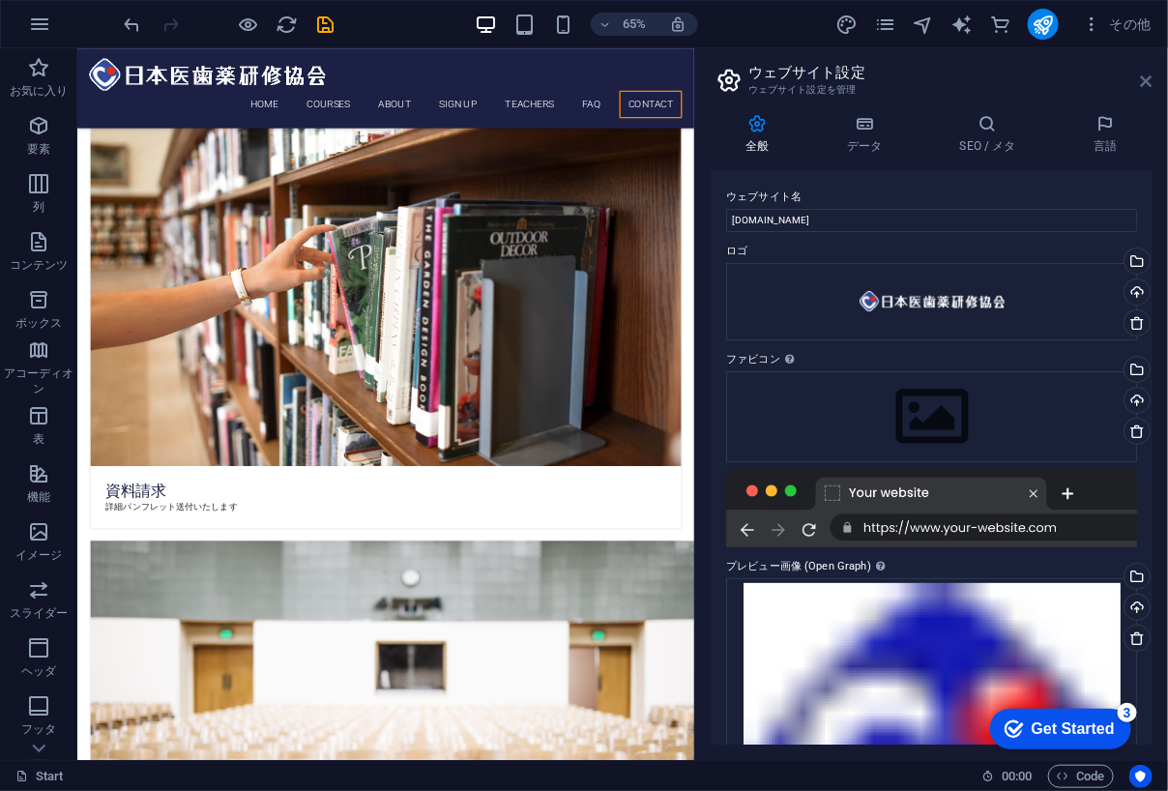
click at [1145, 78] on icon at bounding box center [1147, 80] width 12 height 15
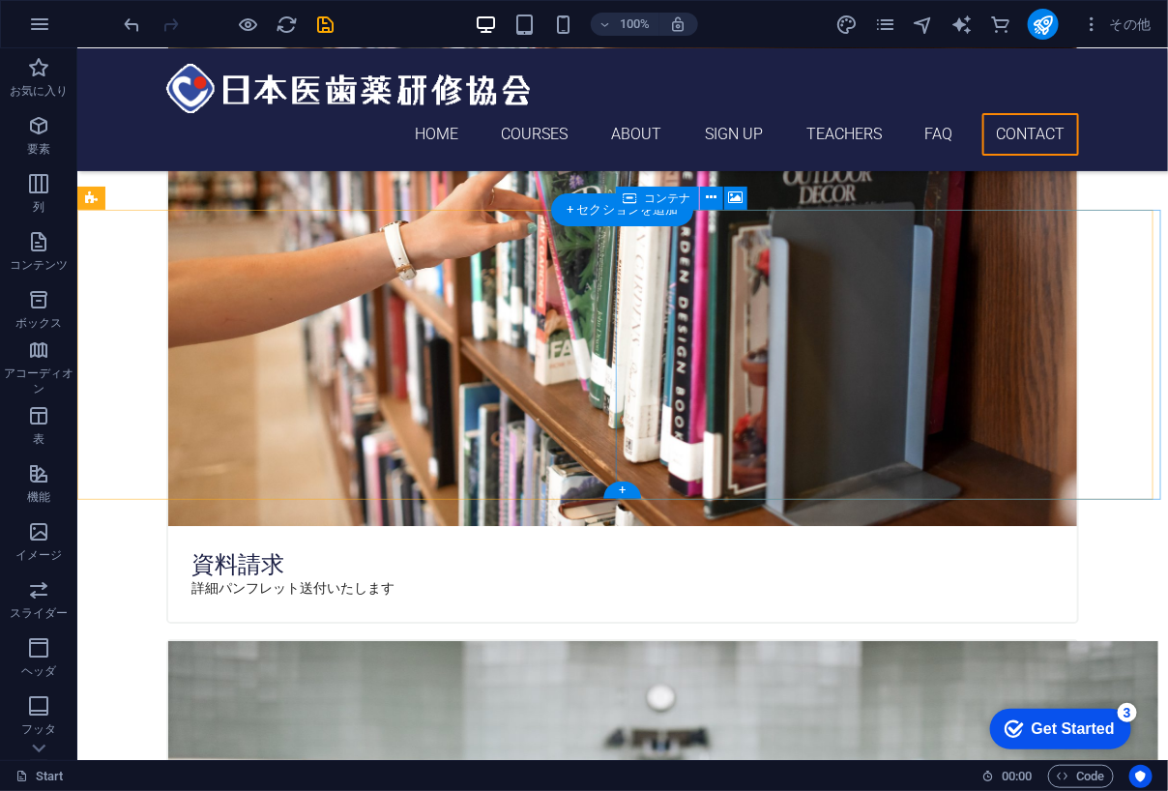
scroll to position [3944, 0]
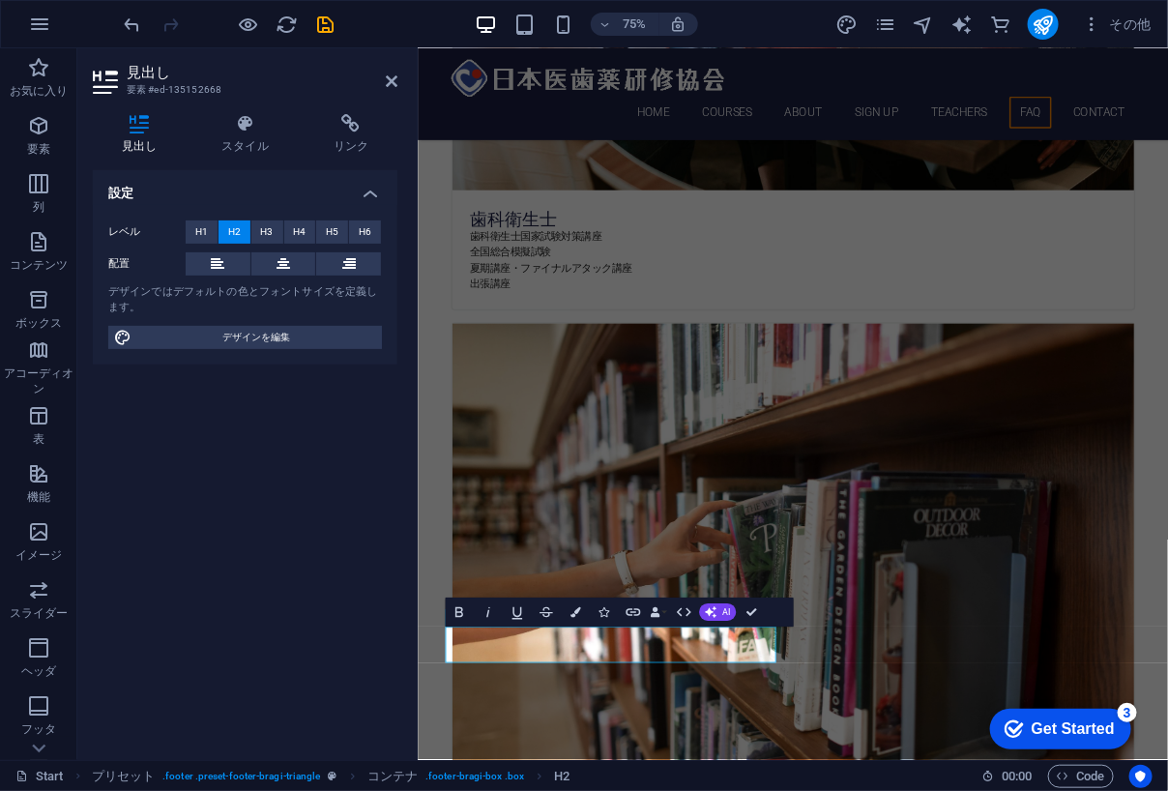
click at [314, 622] on div "設定 レベル H1 H2 H3 H4 H5 H6 配置 デザインではデフォルトの色とフォントサイズを定義します。 デザインを編集" at bounding box center [245, 457] width 305 height 574
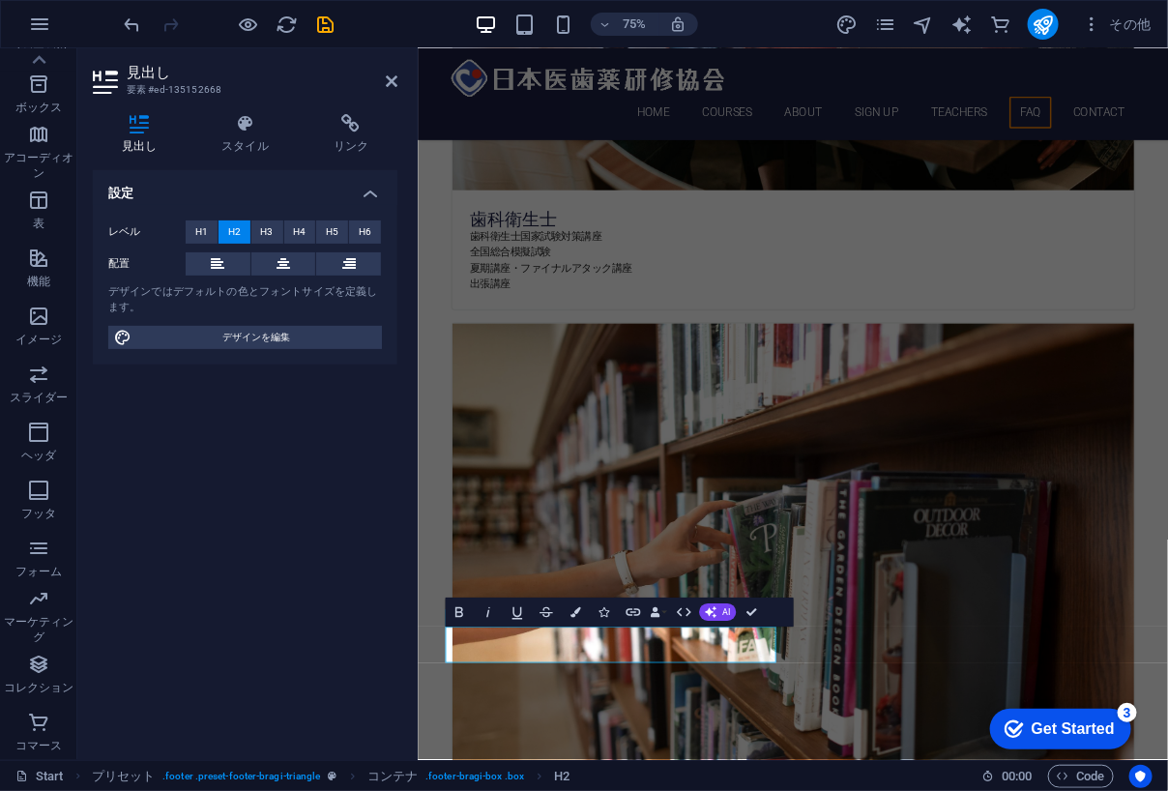
click at [310, 596] on div "設定 レベル H1 H2 H3 H4 H5 H6 配置 デザインではデフォルトの色とフォントサイズを定義します。 デザインを編集" at bounding box center [245, 457] width 305 height 574
click at [321, 557] on div "設定 レベル H1 H2 H3 H4 H5 H6 配置 デザインではデフォルトの色とフォントサイズを定義します。 デザインを編集" at bounding box center [245, 457] width 305 height 574
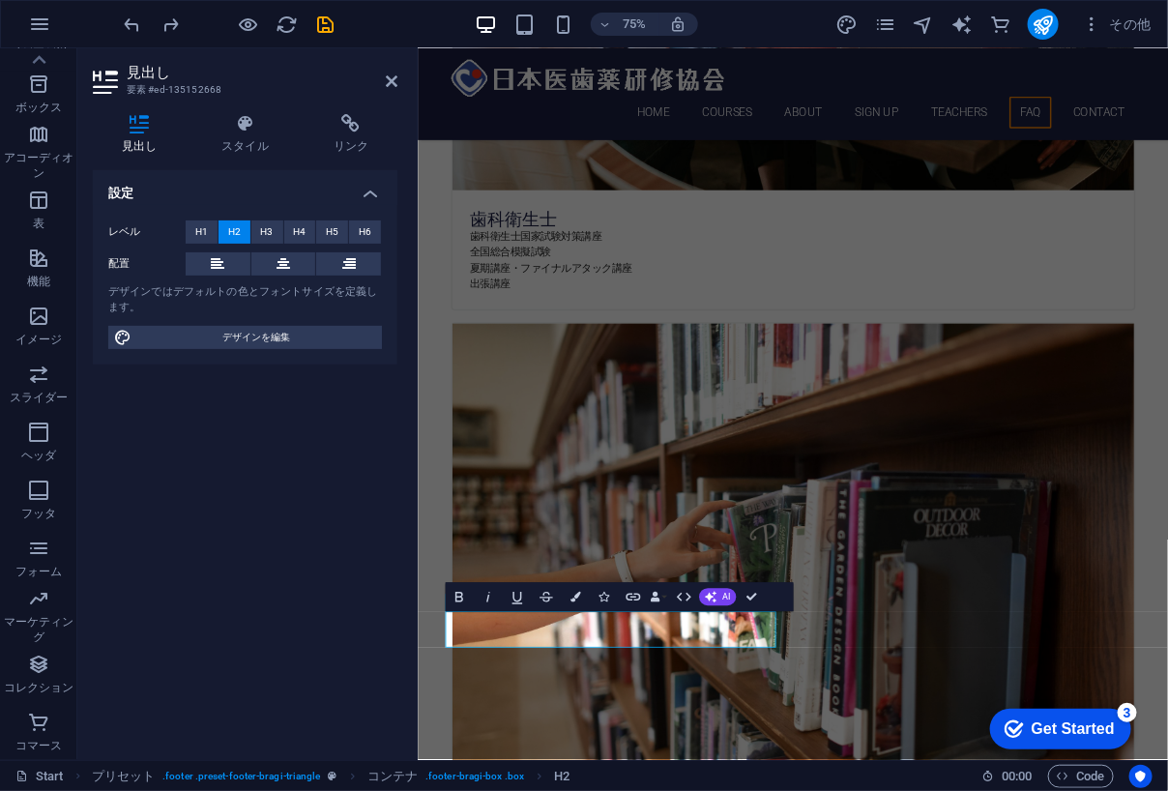
click at [372, 627] on div "設定 レベル H1 H2 H3 H4 H5 H6 配置 デザインではデフォルトの色とフォントサイズを定義します。 デザインを編集" at bounding box center [245, 457] width 305 height 574
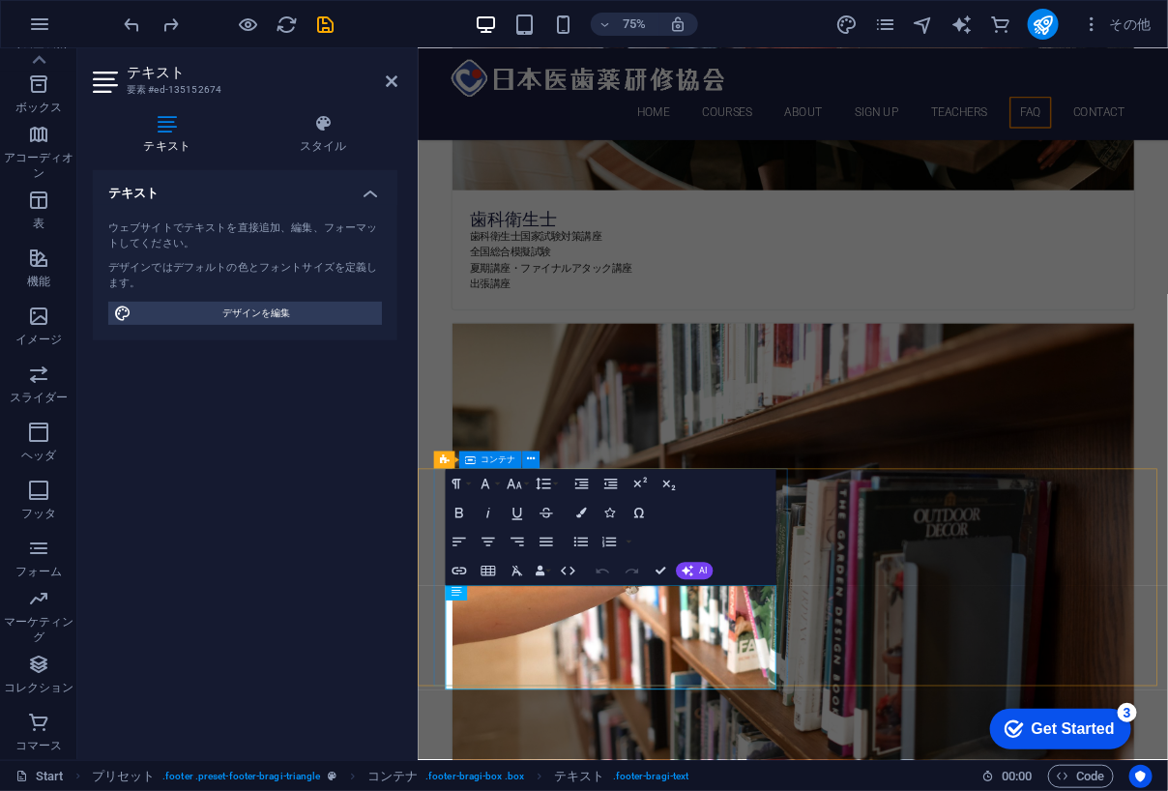
scroll to position [4042, 0]
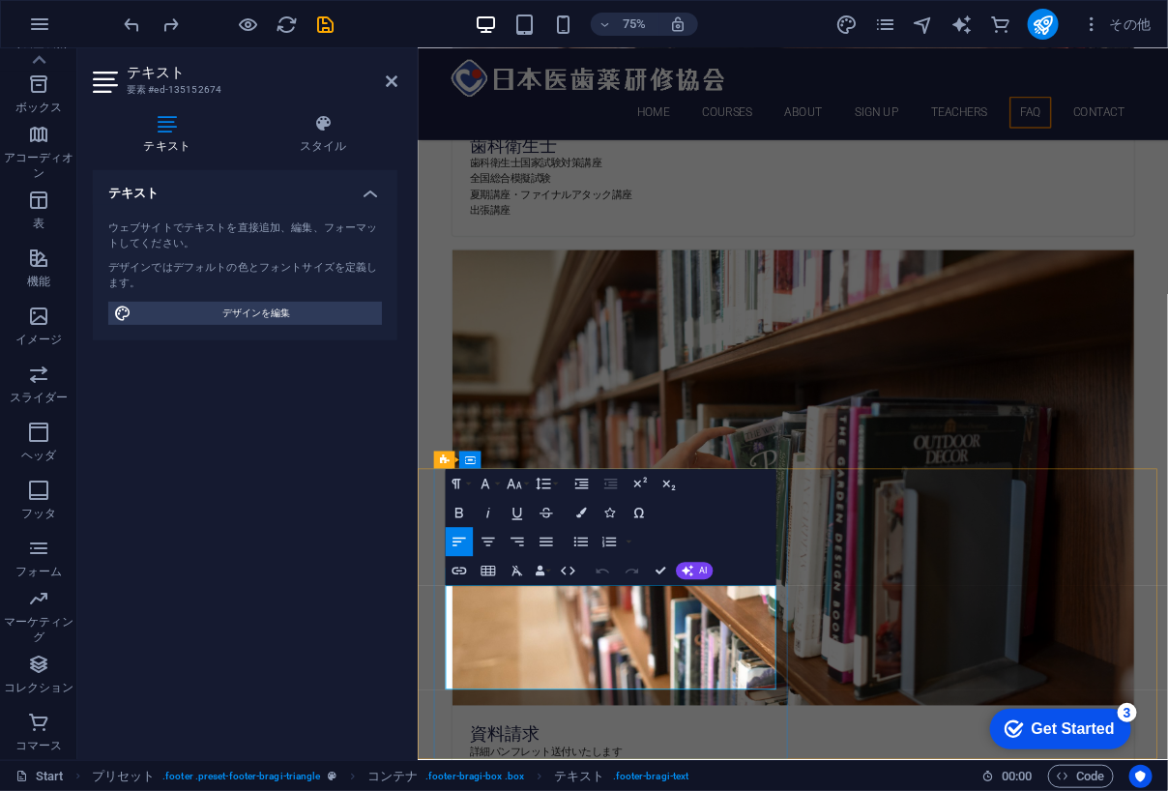
drag, startPoint x: 489, startPoint y: 800, endPoint x: 635, endPoint y: 2302, distance: 1509.4
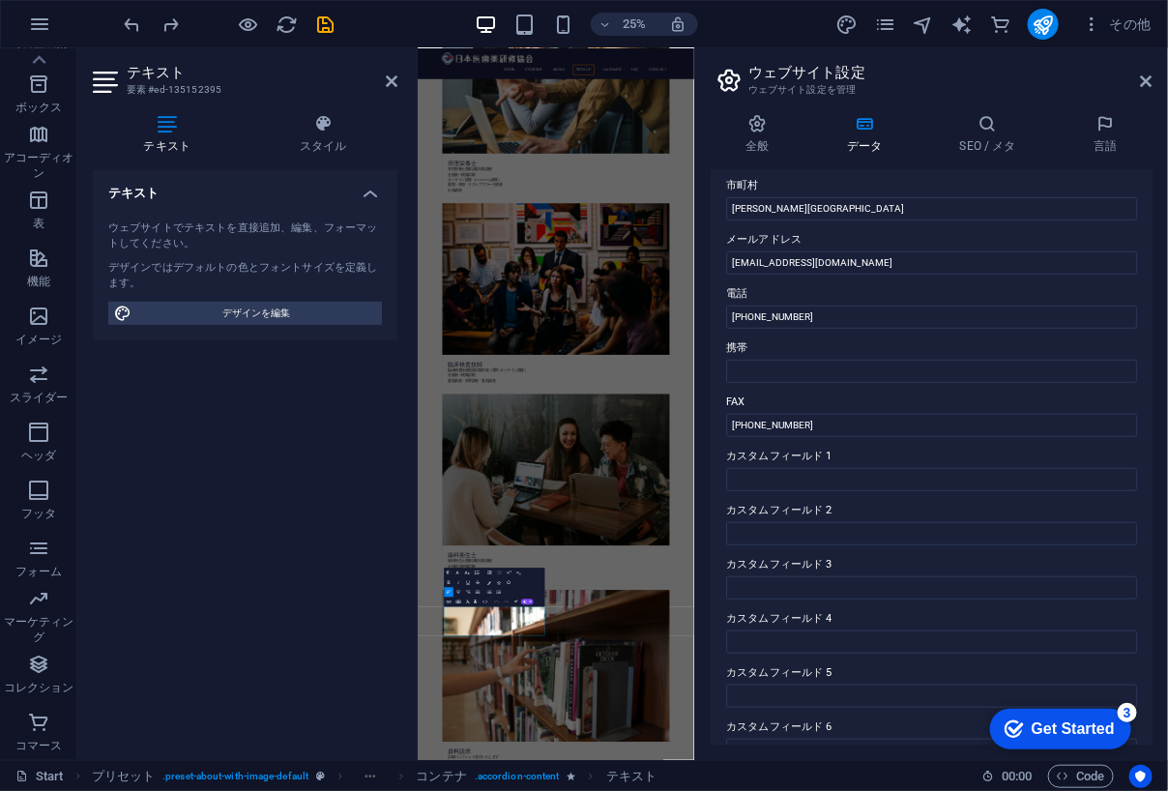
scroll to position [354, 0]
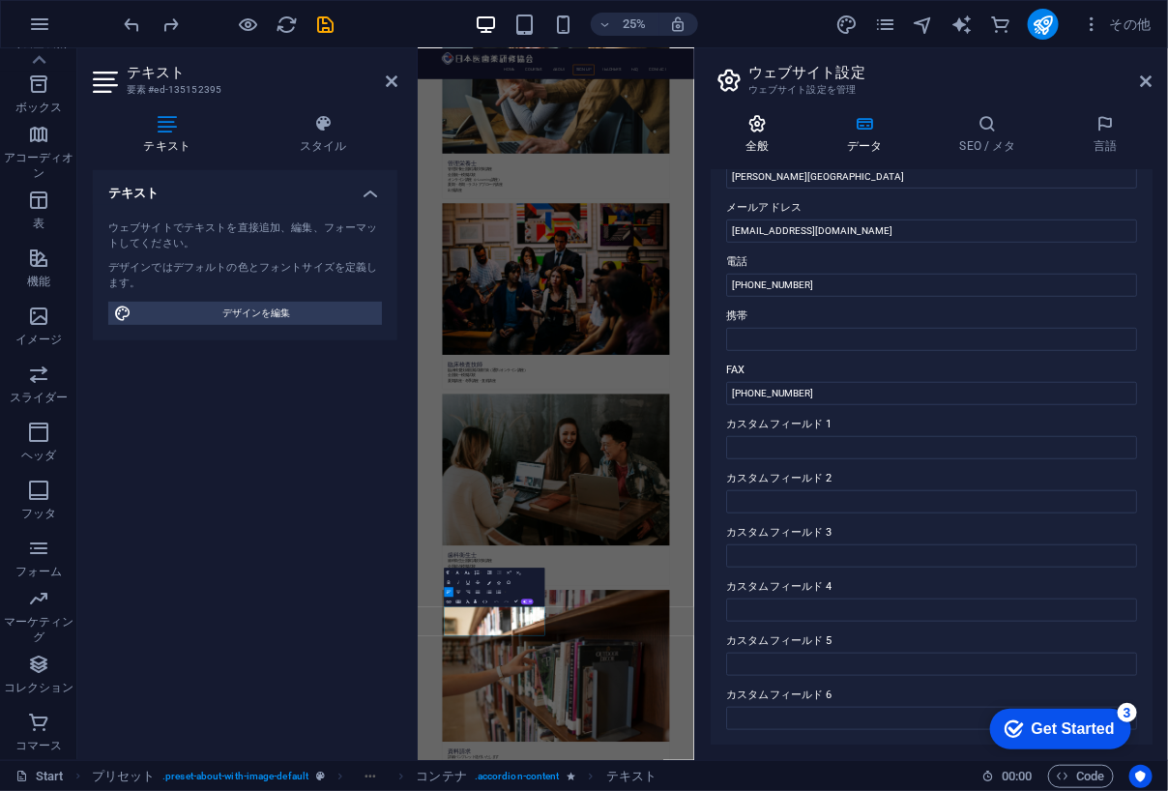
click at [756, 134] on h4 "全般" at bounding box center [762, 134] width 102 height 41
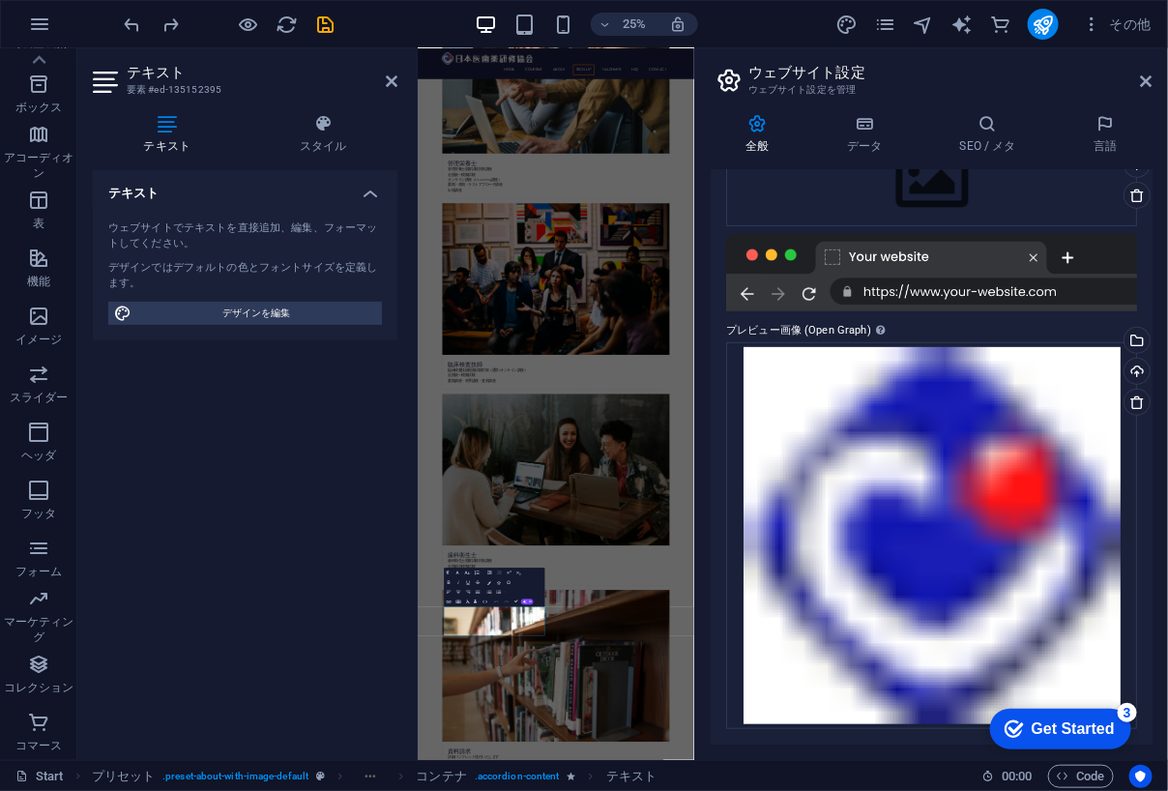
scroll to position [0, 0]
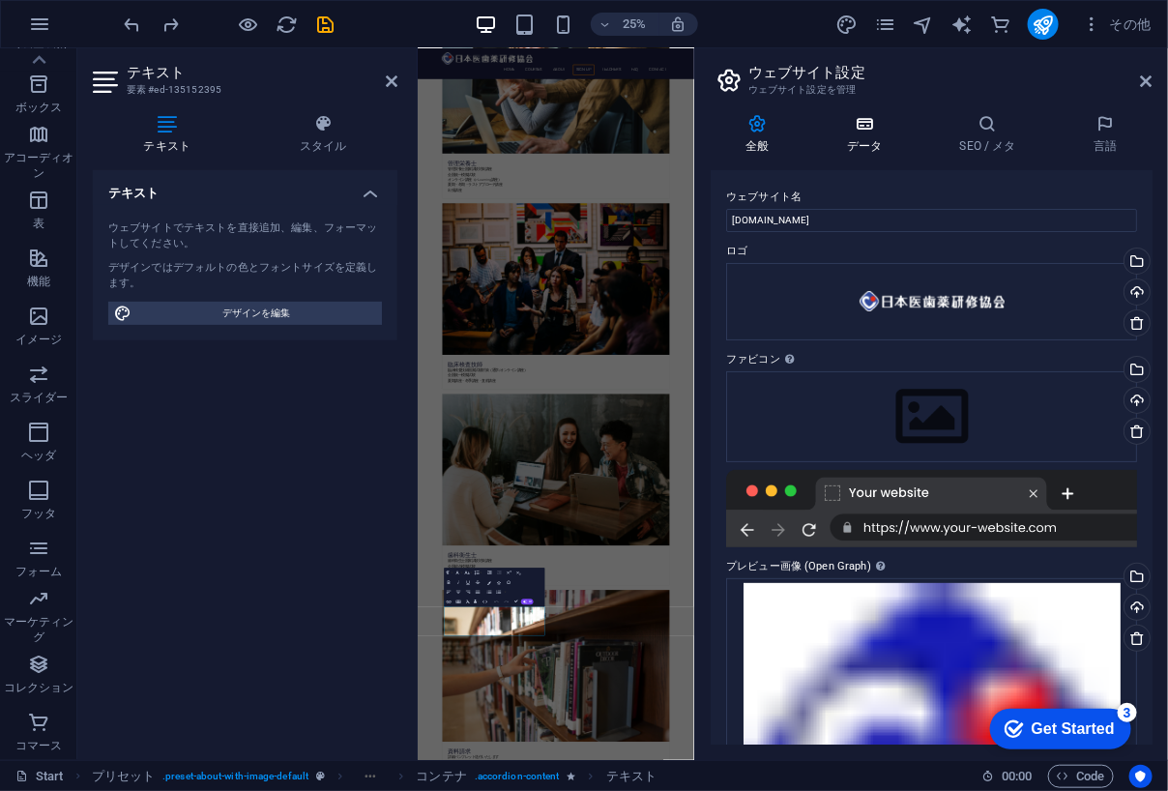
click at [887, 141] on h4 "データ" at bounding box center [868, 134] width 113 height 41
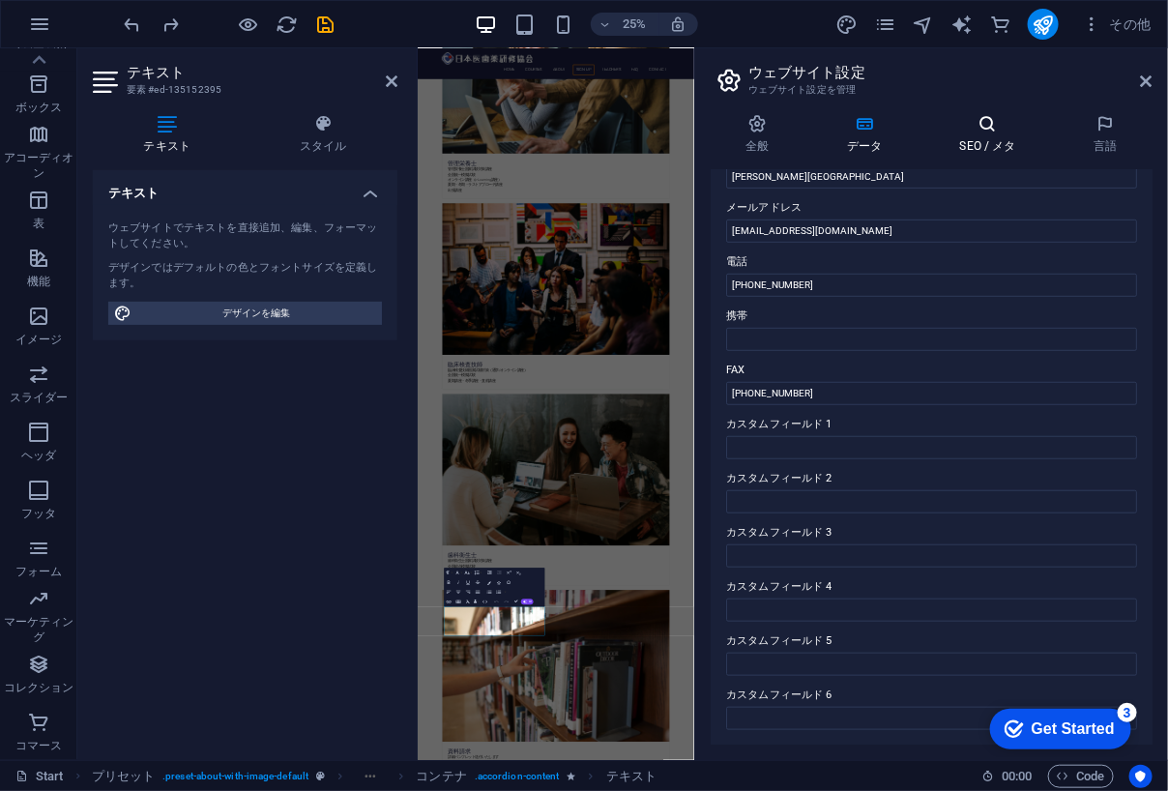
click at [986, 152] on h4 "SEO / メタ" at bounding box center [992, 134] width 134 height 41
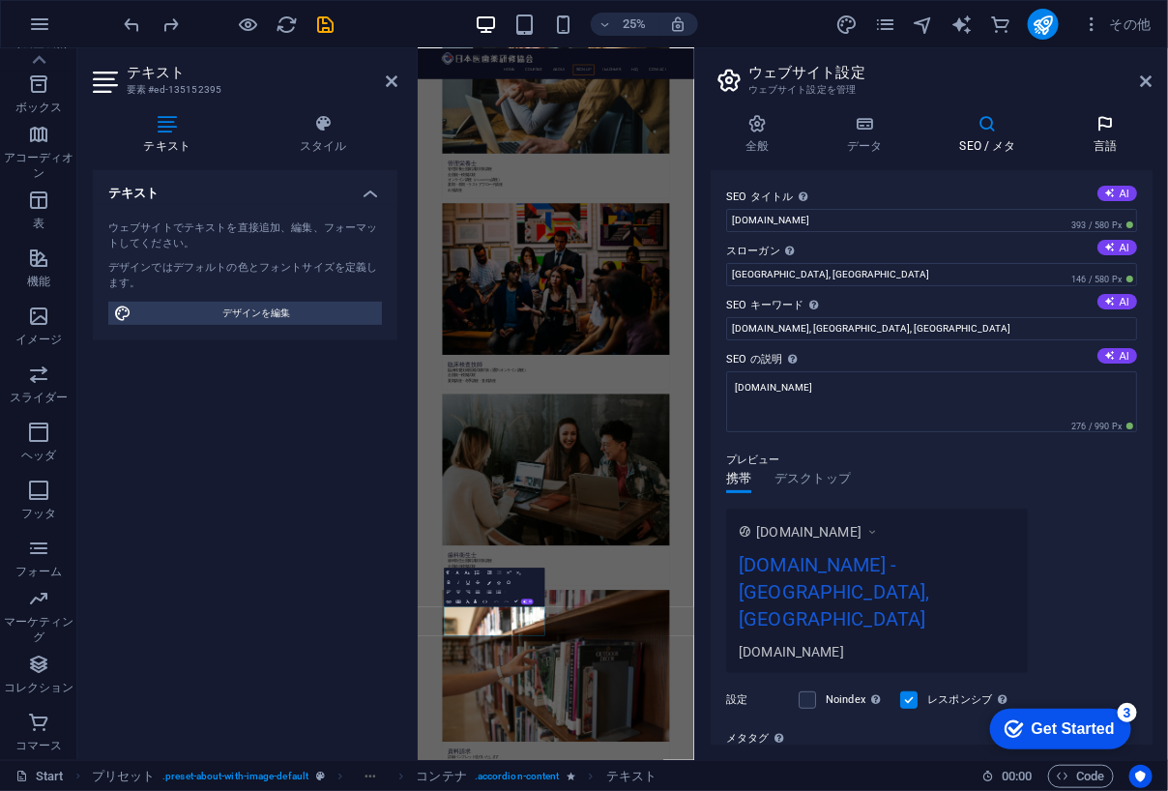
click at [1095, 136] on h4 "言語" at bounding box center [1106, 134] width 94 height 41
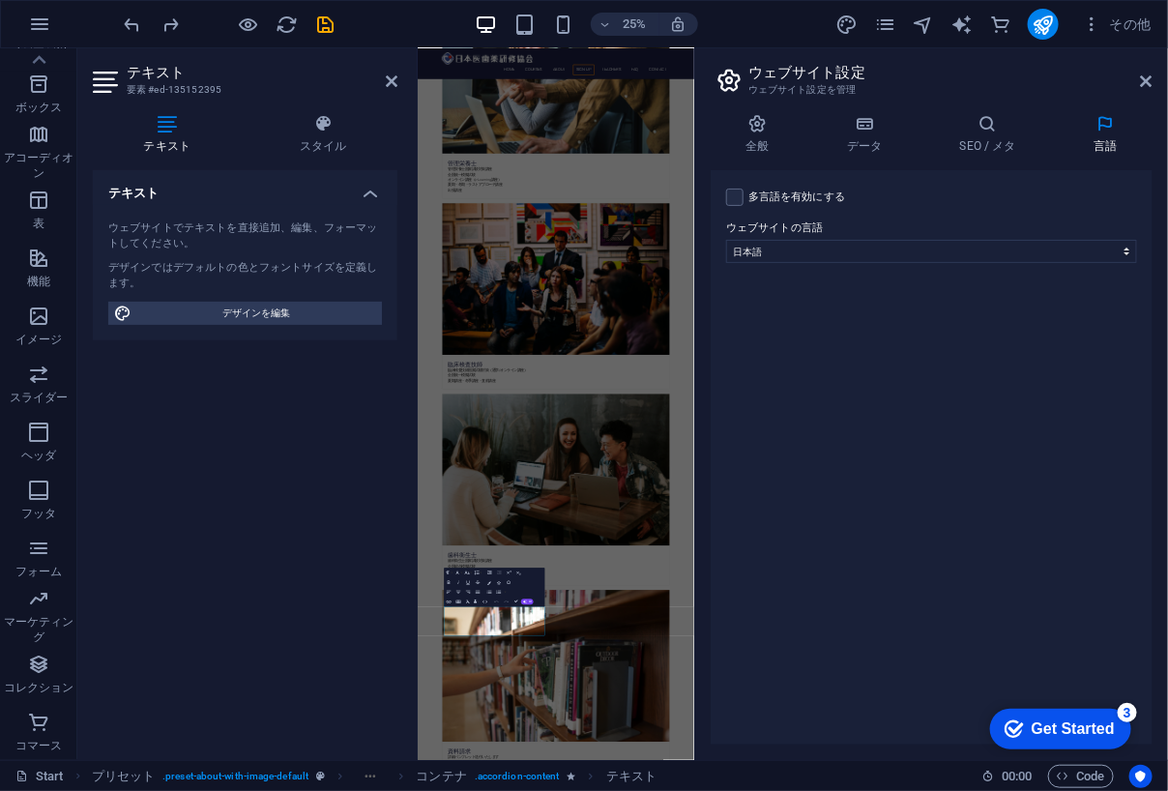
click at [1108, 732] on div "Get Started" at bounding box center [1072, 727] width 83 height 17
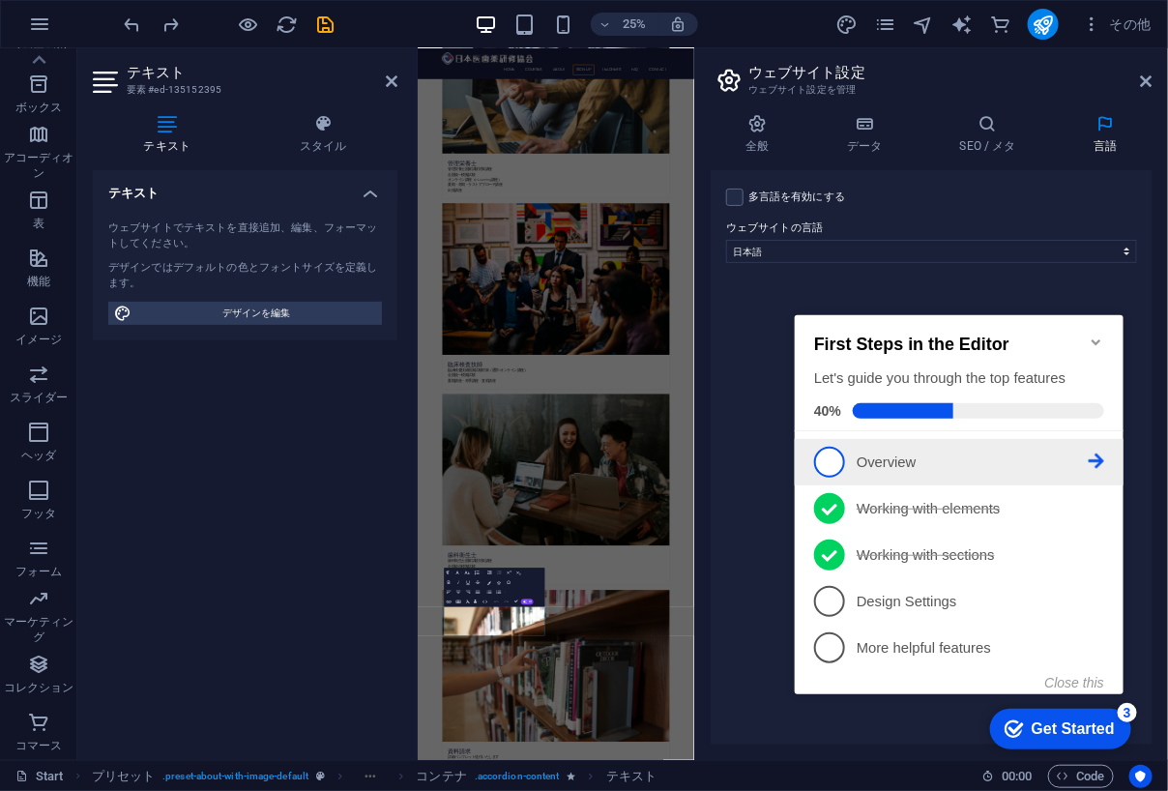
click at [906, 473] on link "1 Overview - incomplete" at bounding box center [958, 461] width 290 height 31
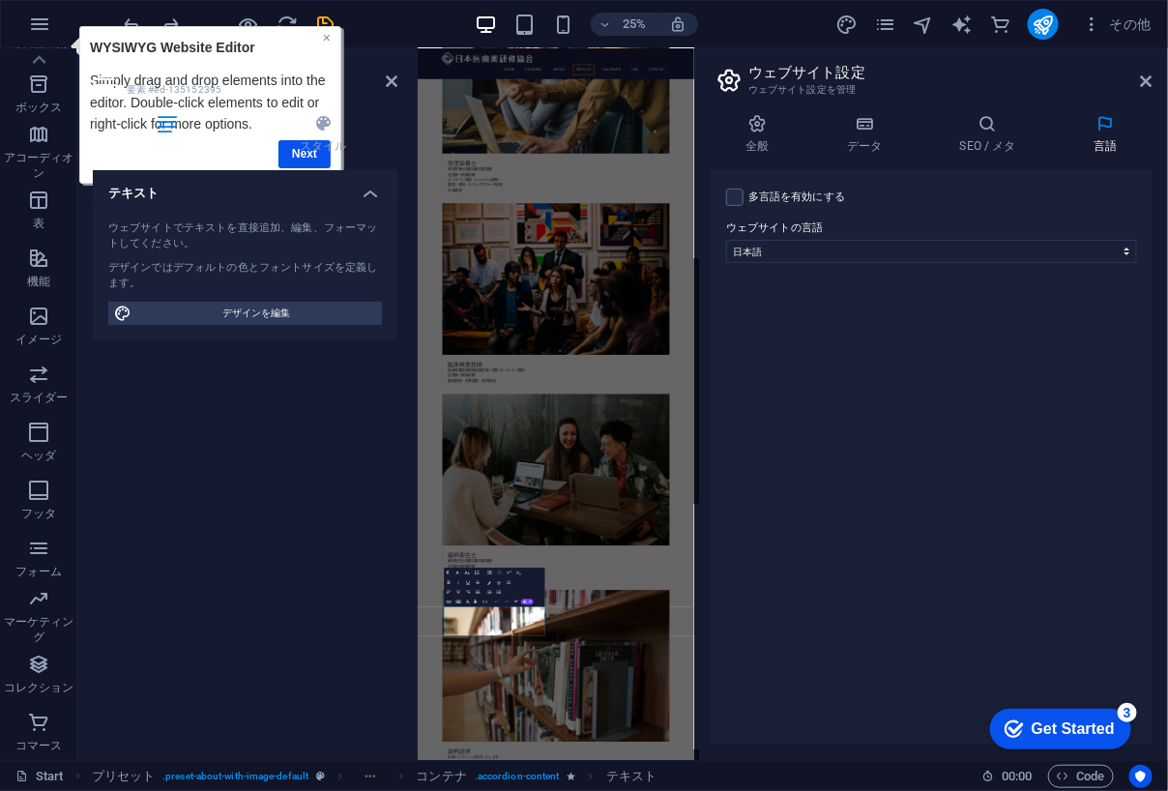
click at [323, 42] on link "×" at bounding box center [327, 36] width 8 height 15
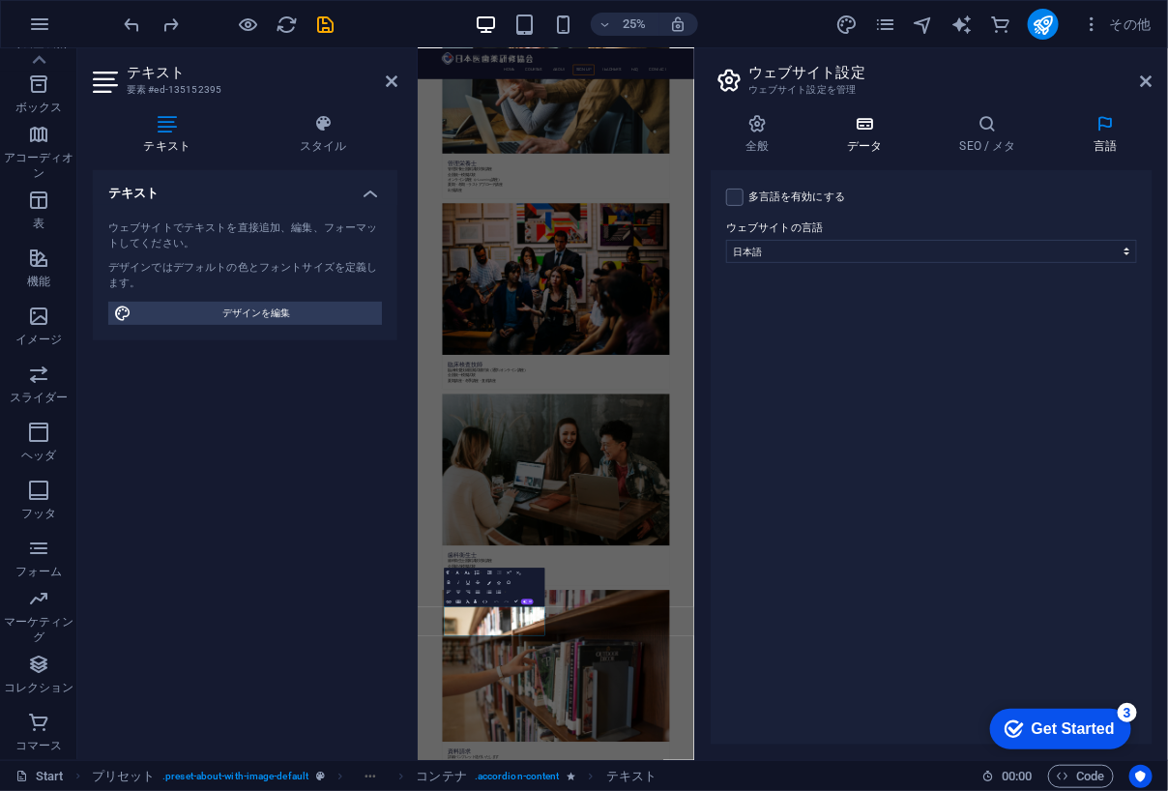
click at [886, 128] on icon at bounding box center [864, 123] width 105 height 19
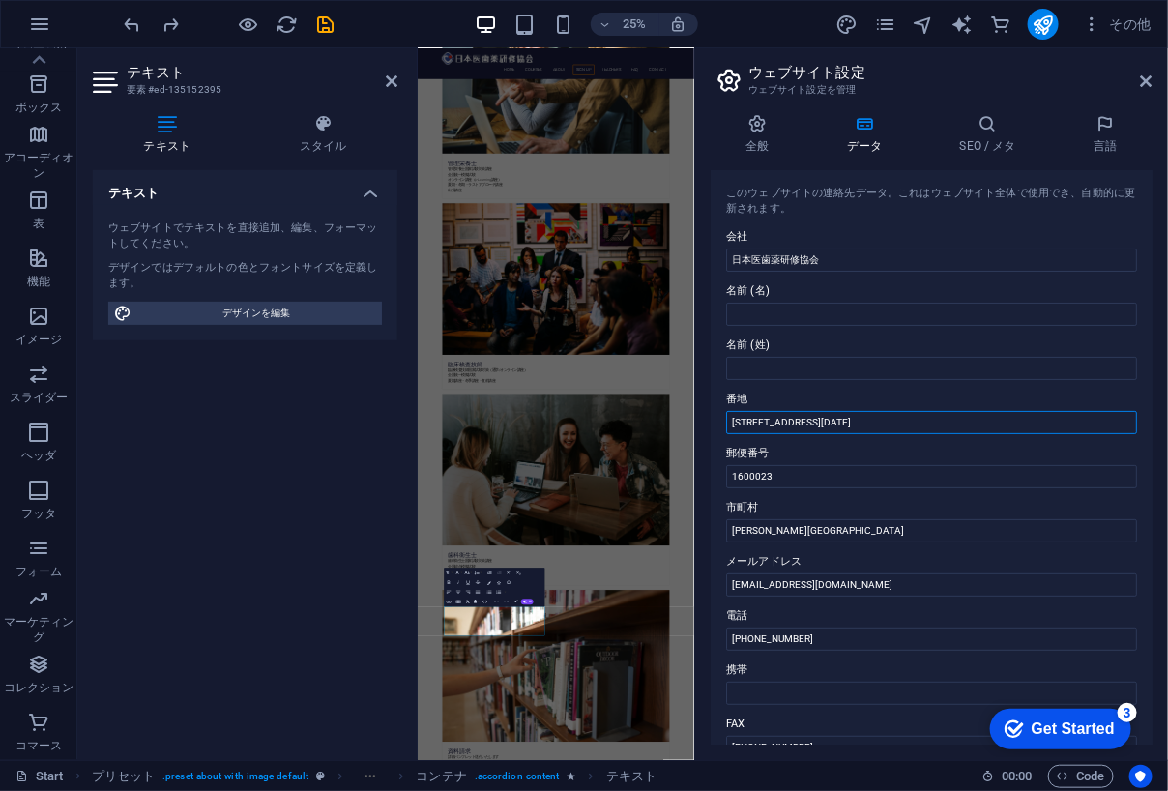
click at [947, 418] on input "[STREET_ADDRESS][DATE]" at bounding box center [931, 422] width 411 height 23
drag, startPoint x: 818, startPoint y: 422, endPoint x: 762, endPoint y: 422, distance: 56.1
click at [762, 422] on input "[STREET_ADDRESS][DATE]" at bounding box center [931, 422] width 411 height 23
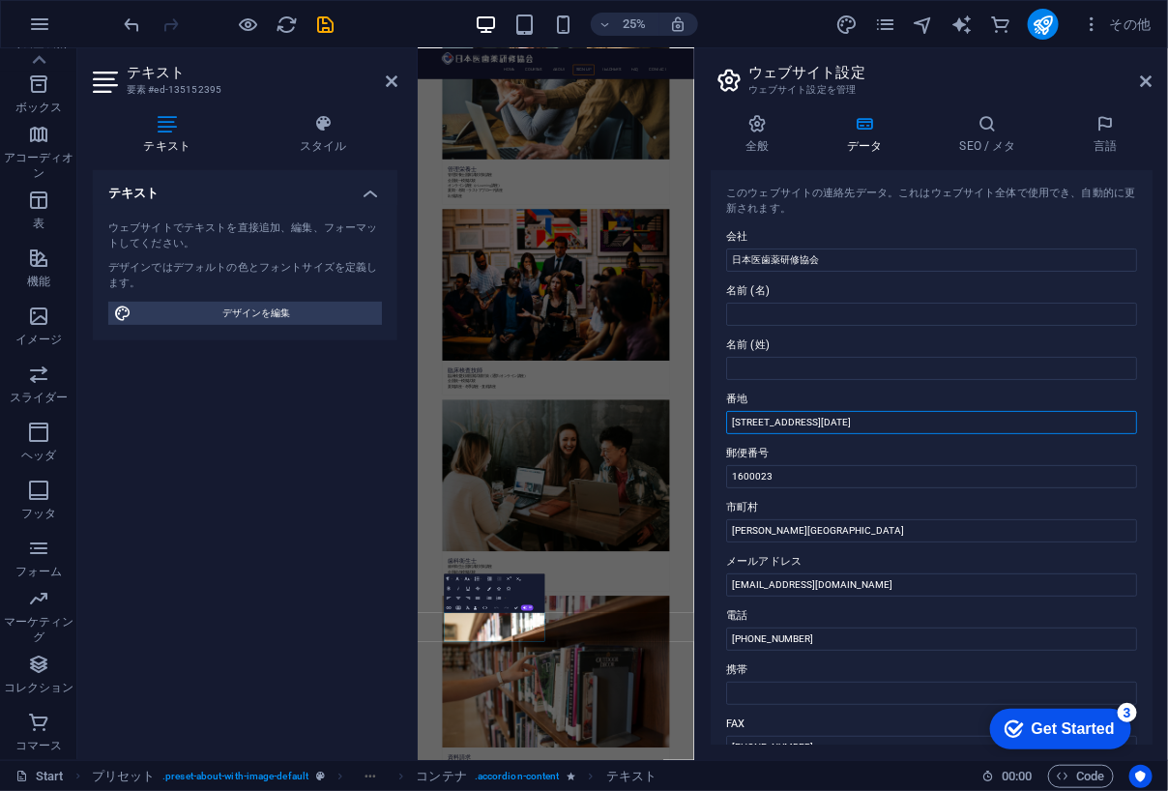
click at [800, 424] on input "[STREET_ADDRESS][DATE]" at bounding box center [931, 422] width 411 height 23
type input "[STREET_ADDRESS][DATE]"
click at [858, 500] on label "市町村" at bounding box center [931, 507] width 411 height 23
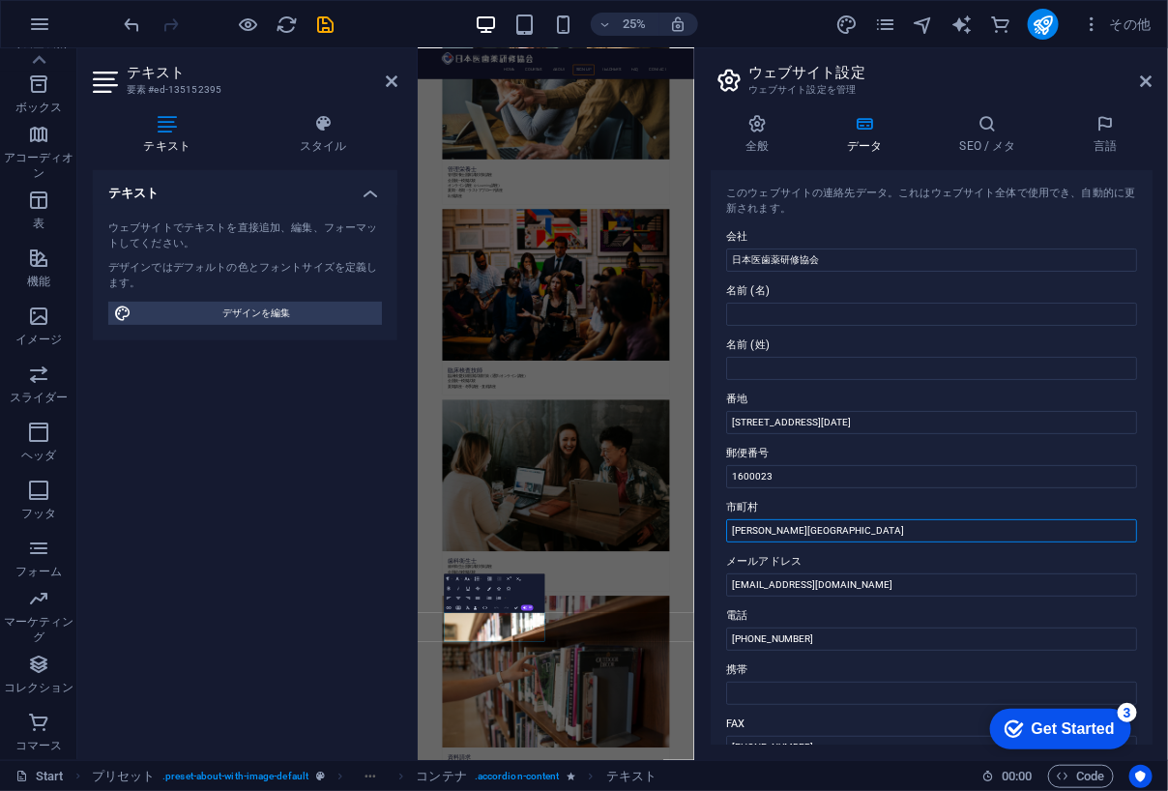
click at [858, 519] on input "[PERSON_NAME][GEOGRAPHIC_DATA]" at bounding box center [931, 530] width 411 height 23
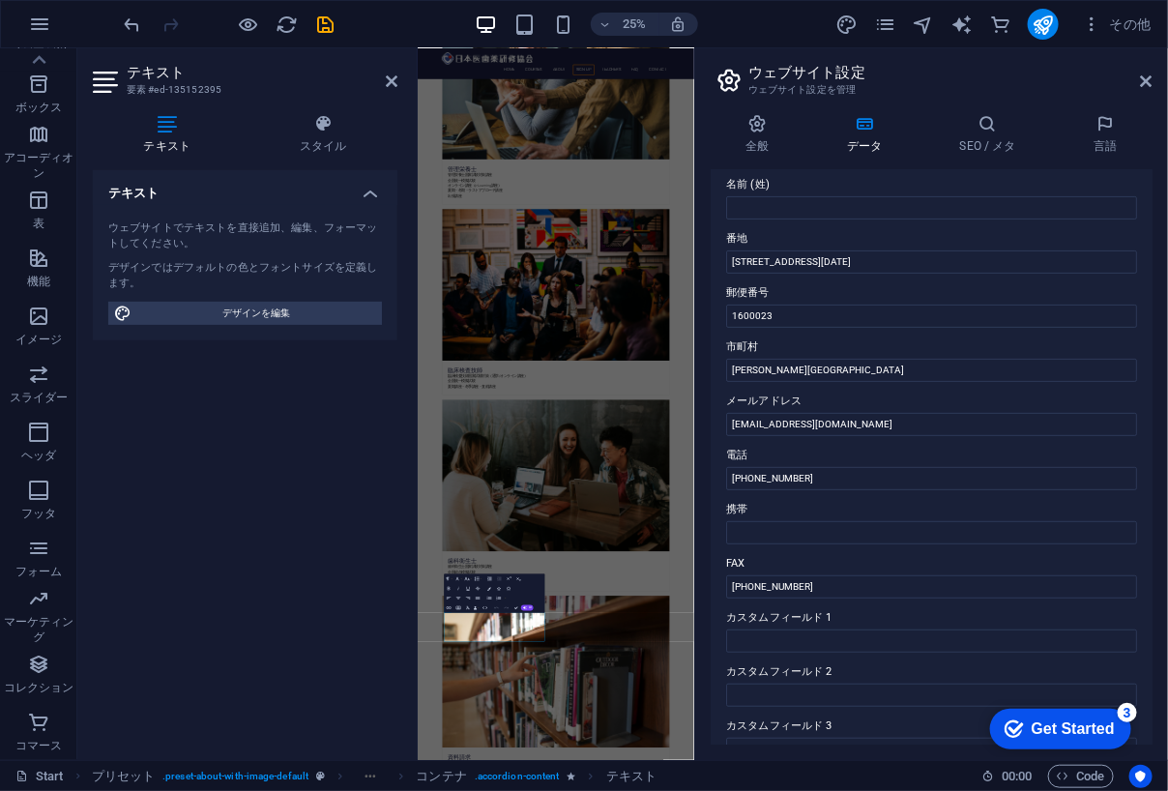
click at [1156, 84] on aside "ウェブサイト設定 ウェブサイト設定を管理 全般 データ SEO / メタ 言語 ウェブサイト名 [DOMAIN_NAME] ロゴ ここにファイルをドラッグする…" at bounding box center [931, 404] width 474 height 712
click at [1154, 79] on aside "ウェブサイト設定 ウェブサイト設定を管理 全般 データ SEO / メタ 言語 ウェブサイト名 [DOMAIN_NAME] ロゴ ここにファイルをドラッグする…" at bounding box center [931, 404] width 474 height 712
drag, startPoint x: 1149, startPoint y: 77, endPoint x: 968, endPoint y: 44, distance: 183.8
click at [1149, 77] on icon at bounding box center [1147, 80] width 12 height 15
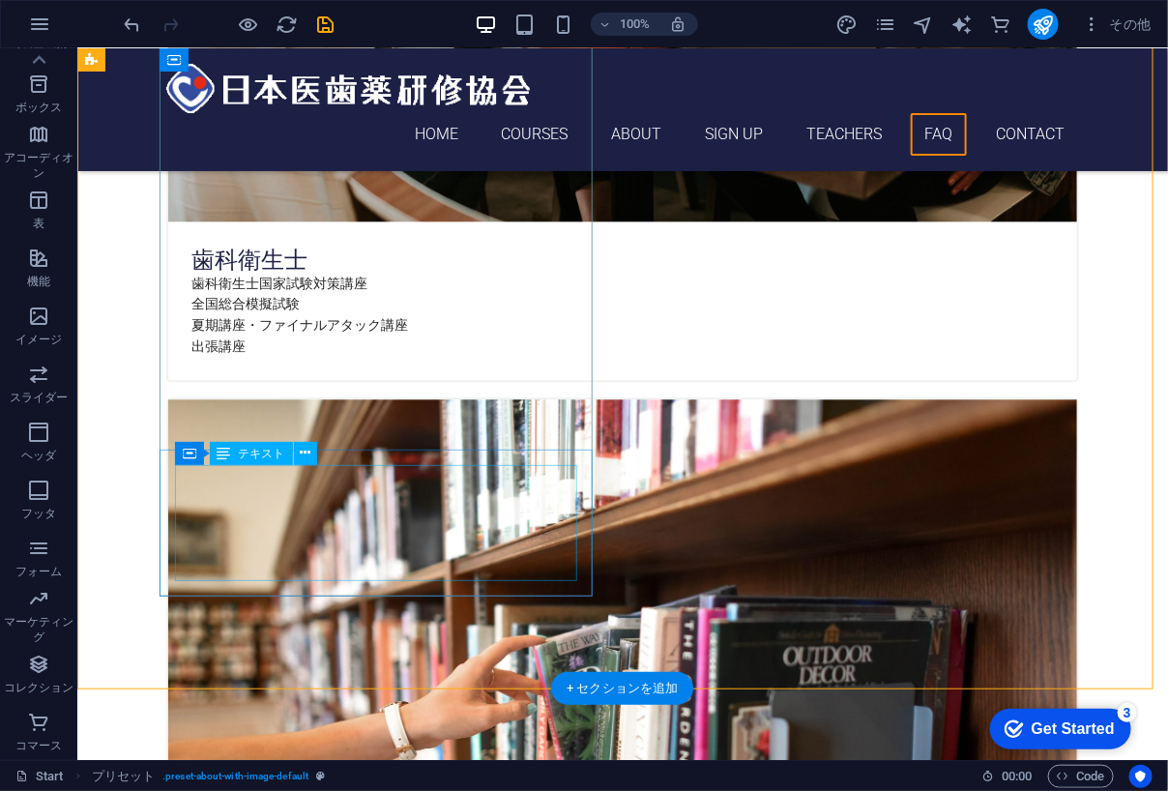
scroll to position [4018, 0]
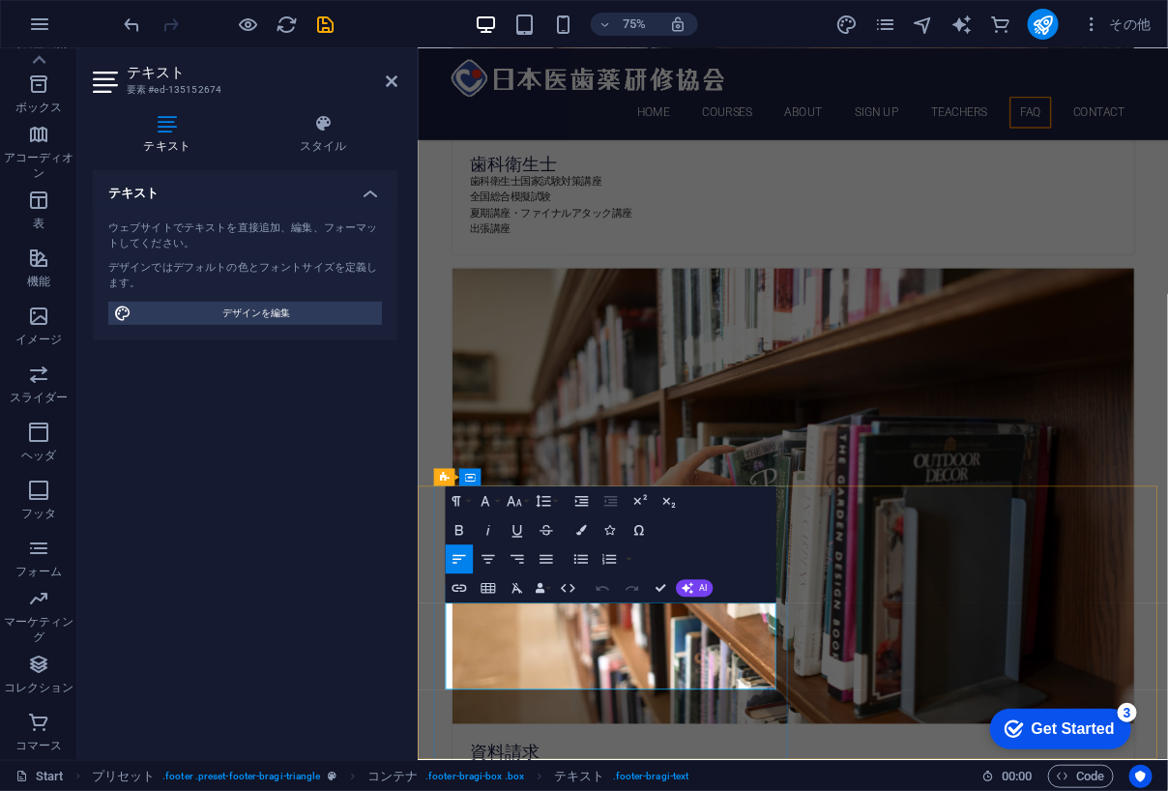
drag, startPoint x: 589, startPoint y: 826, endPoint x: 935, endPoint y: 2382, distance: 1594.5
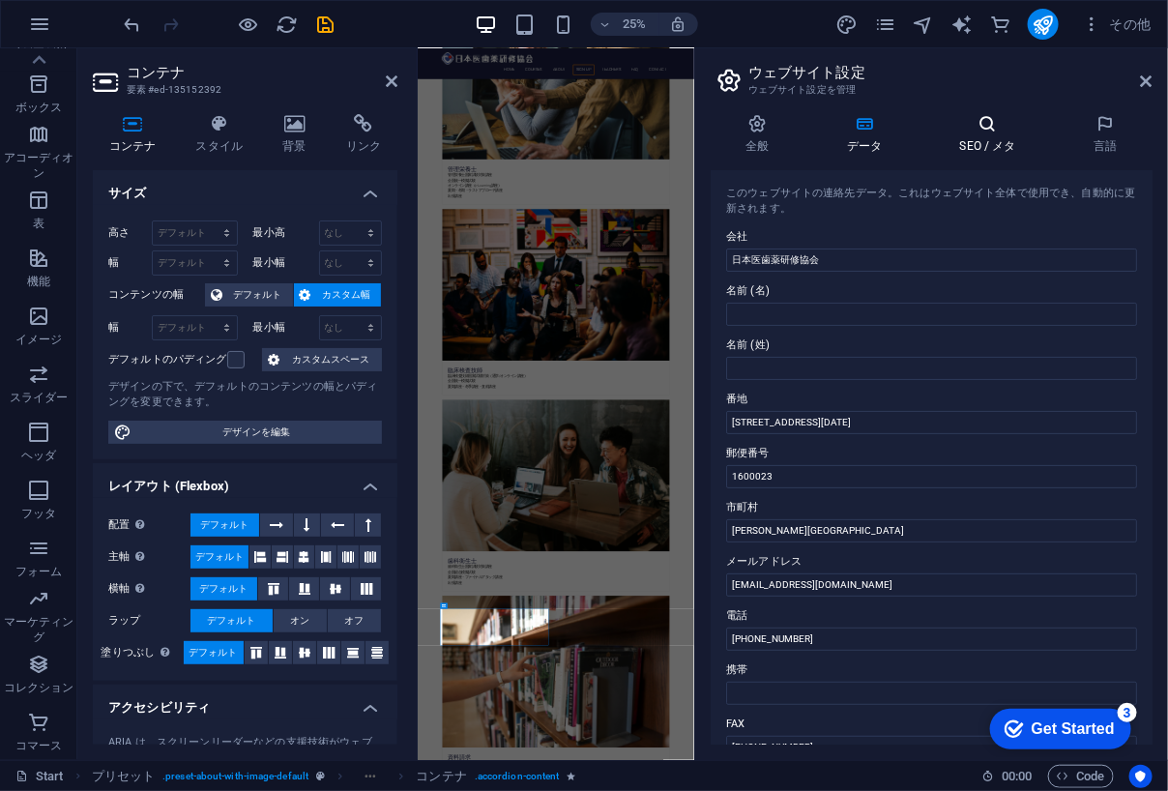
click at [1025, 144] on h4 "SEO / メタ" at bounding box center [992, 134] width 134 height 41
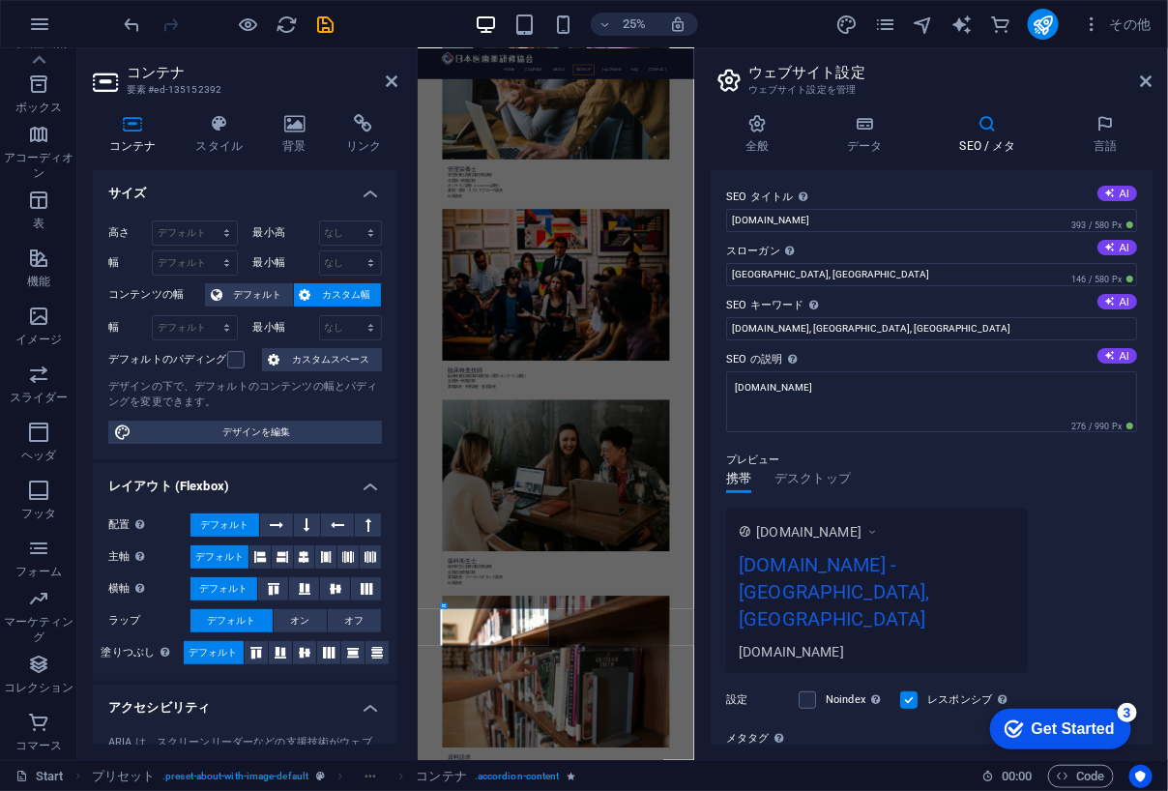
scroll to position [190, 0]
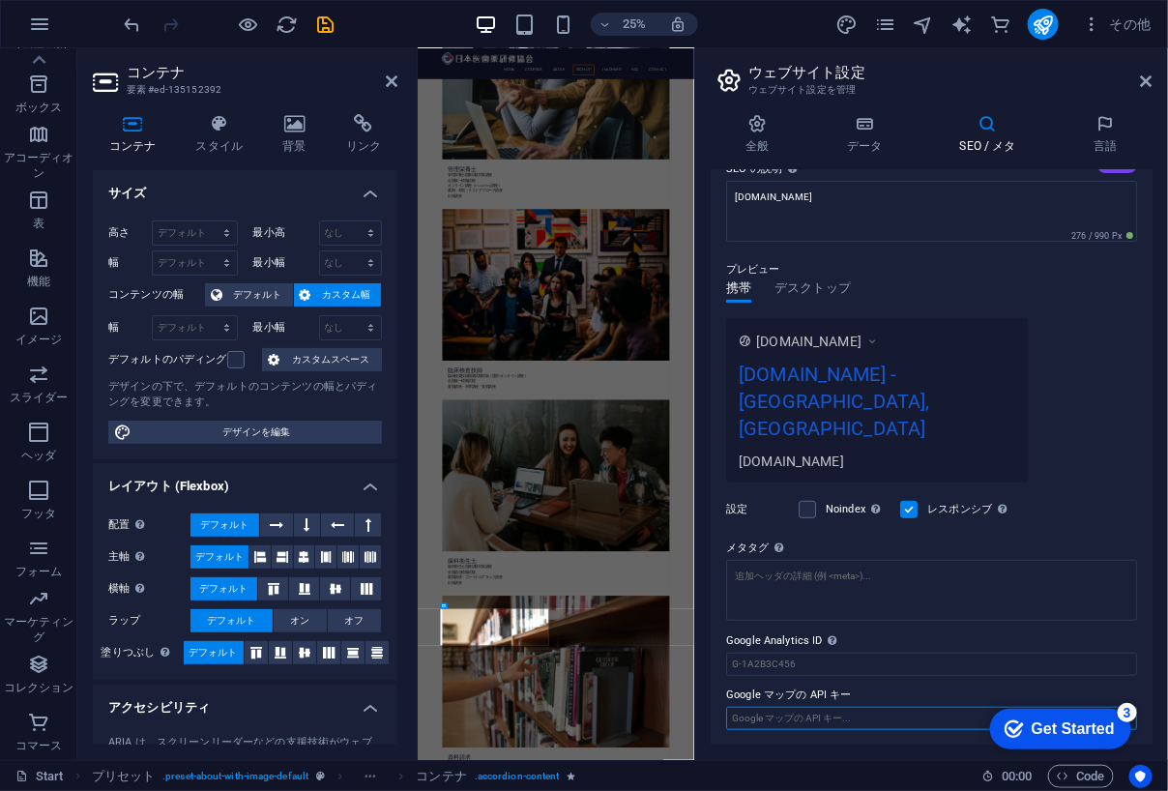
click at [830, 710] on input "Google マップの API キー" at bounding box center [931, 718] width 411 height 23
click at [813, 710] on input "Google マップの API キー" at bounding box center [931, 718] width 411 height 23
paste input "CIDR 表記"
drag, startPoint x: 1210, startPoint y: 760, endPoint x: 1519, endPoint y: 2680, distance: 1944.6
paste input "[SECURITY_DATA]"
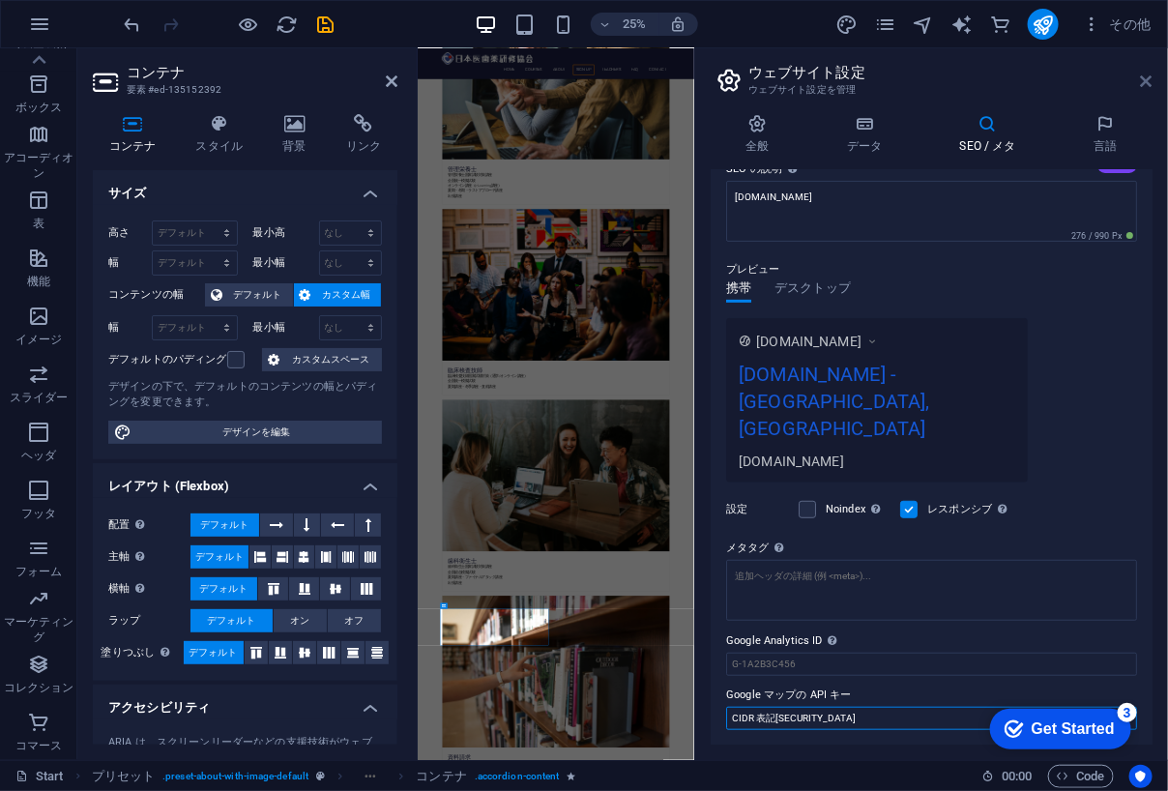
type input "CIDR 表記[SECURITY_DATA]"
drag, startPoint x: 1149, startPoint y: 85, endPoint x: 962, endPoint y: 75, distance: 186.8
click at [1149, 85] on icon at bounding box center [1147, 80] width 12 height 15
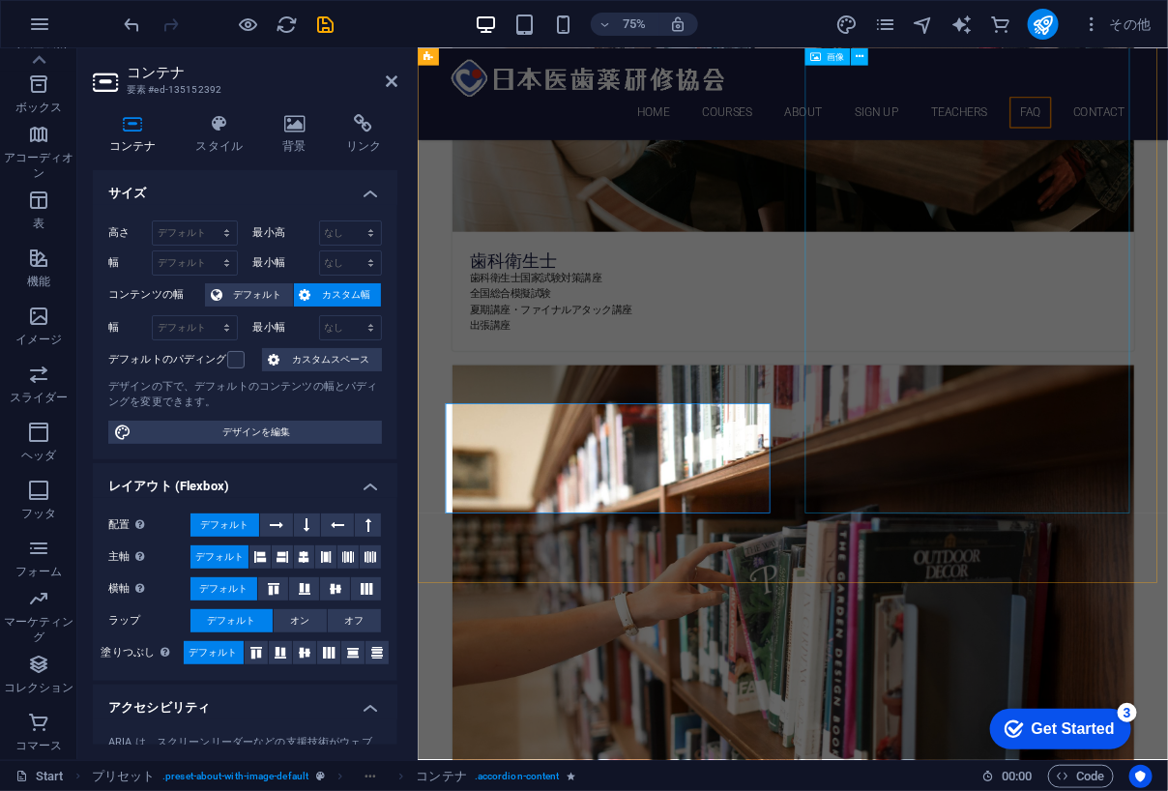
scroll to position [4018, 0]
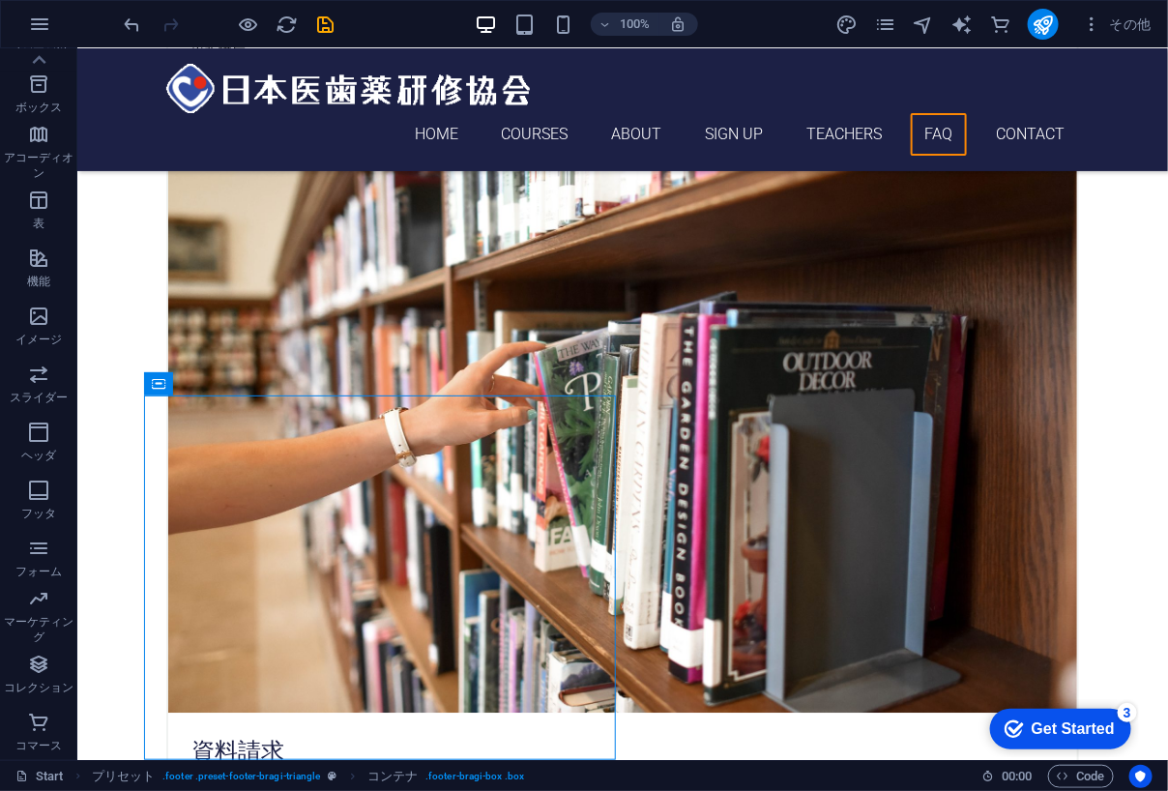
click at [1060, 723] on div "Get Started" at bounding box center [1072, 727] width 83 height 17
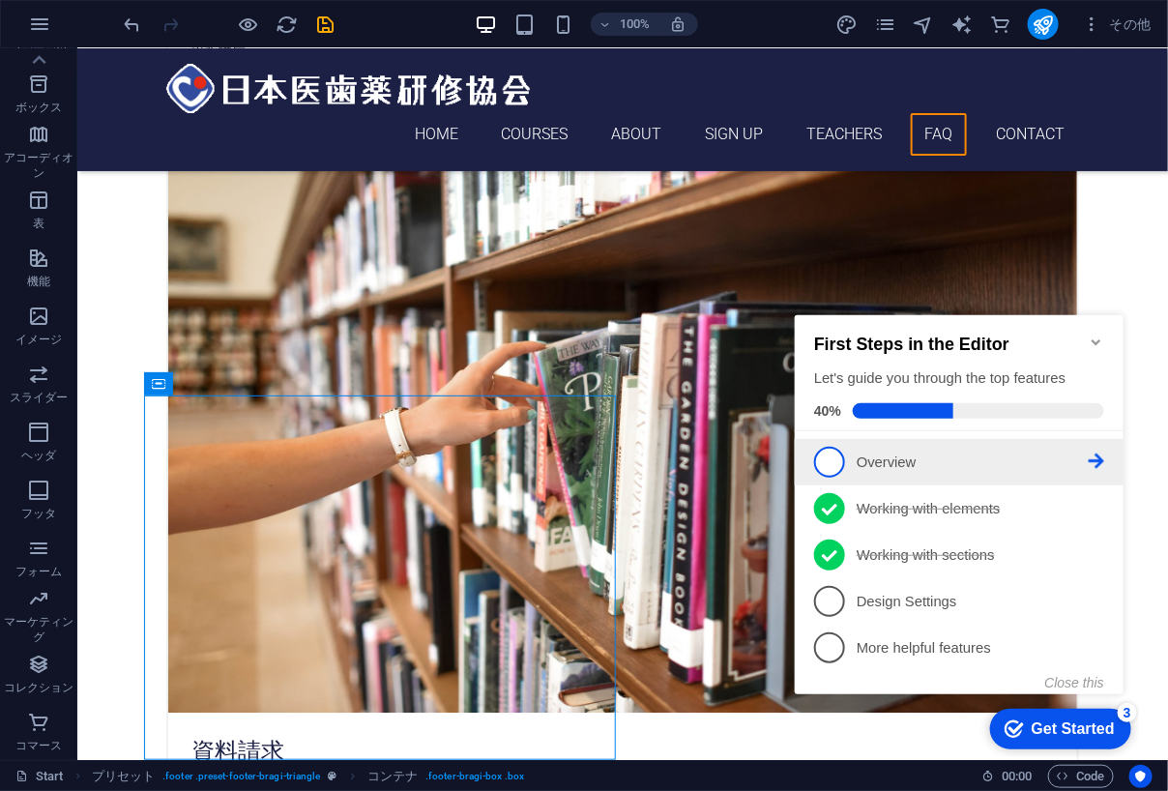
click at [904, 453] on p "Overview - incomplete" at bounding box center [972, 461] width 232 height 20
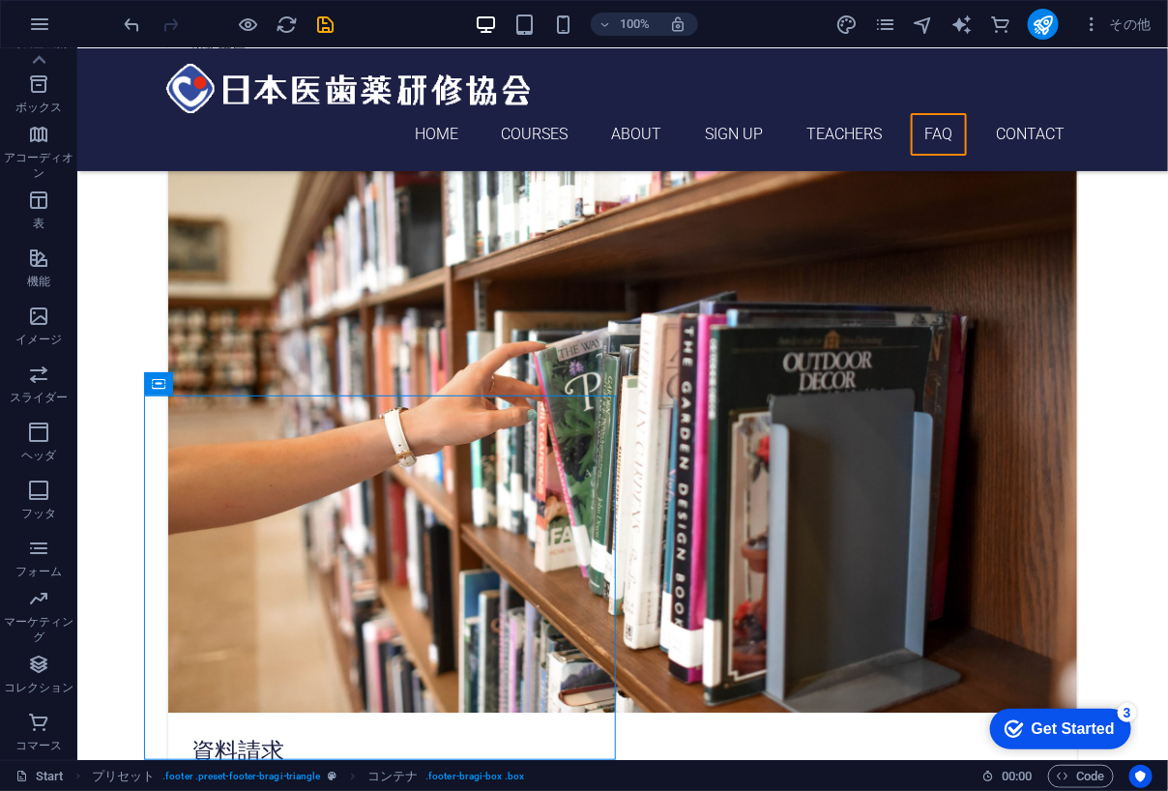
scroll to position [0, 0]
